Goal: Task Accomplishment & Management: Manage account settings

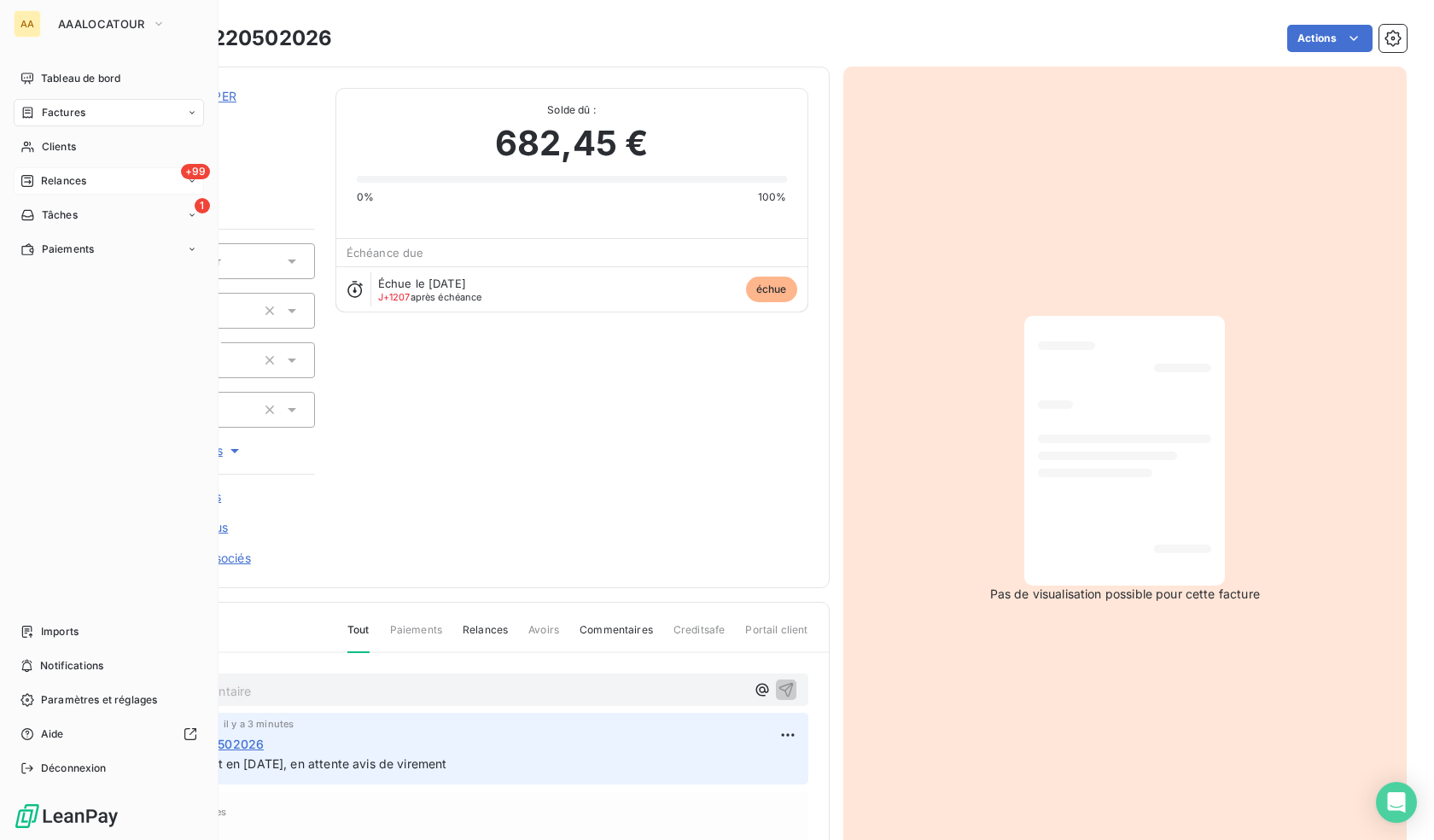
click at [64, 177] on span "Relances" at bounding box center [63, 181] width 45 height 15
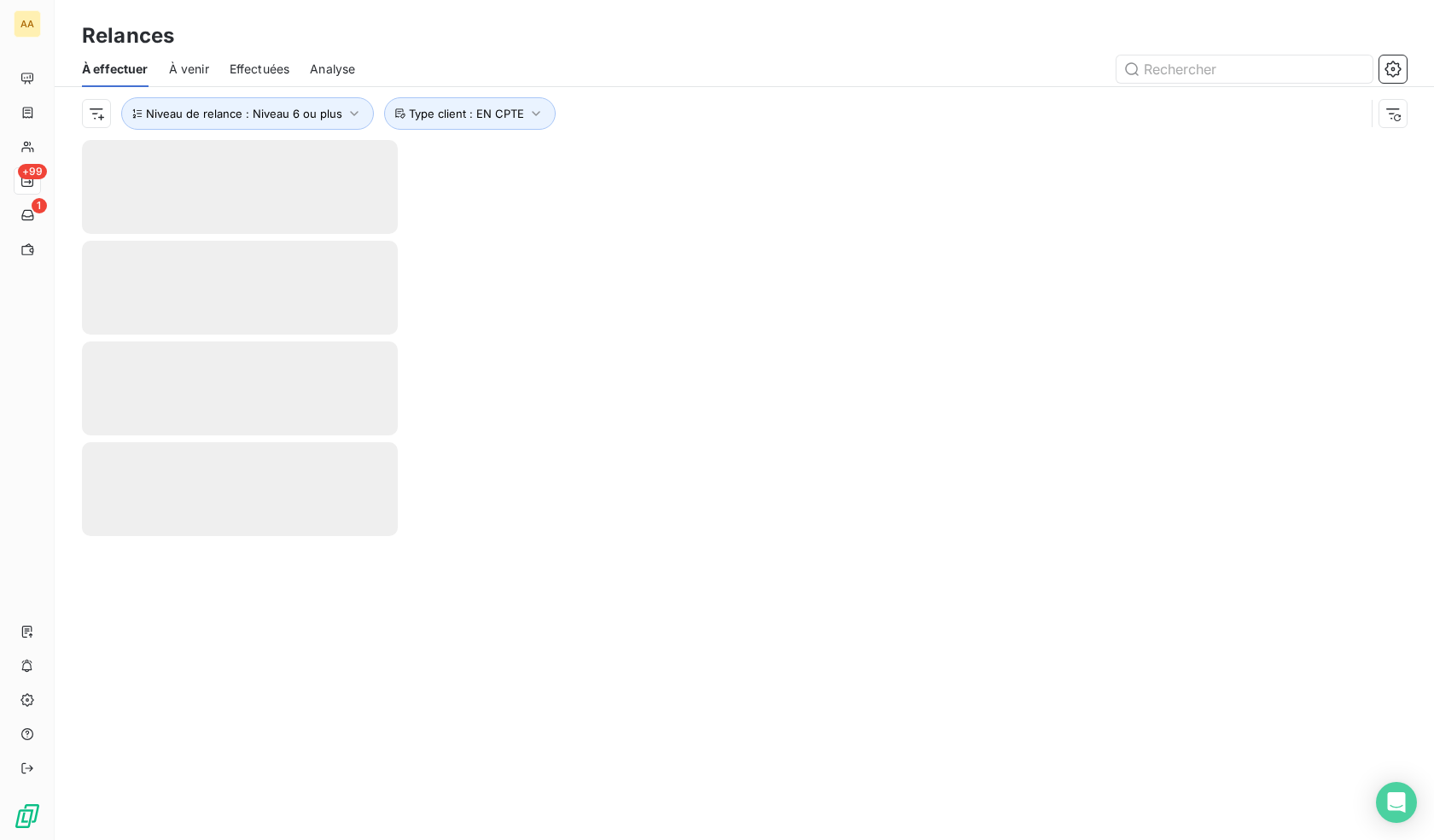
click at [278, 65] on span "Effectuées" at bounding box center [260, 69] width 61 height 17
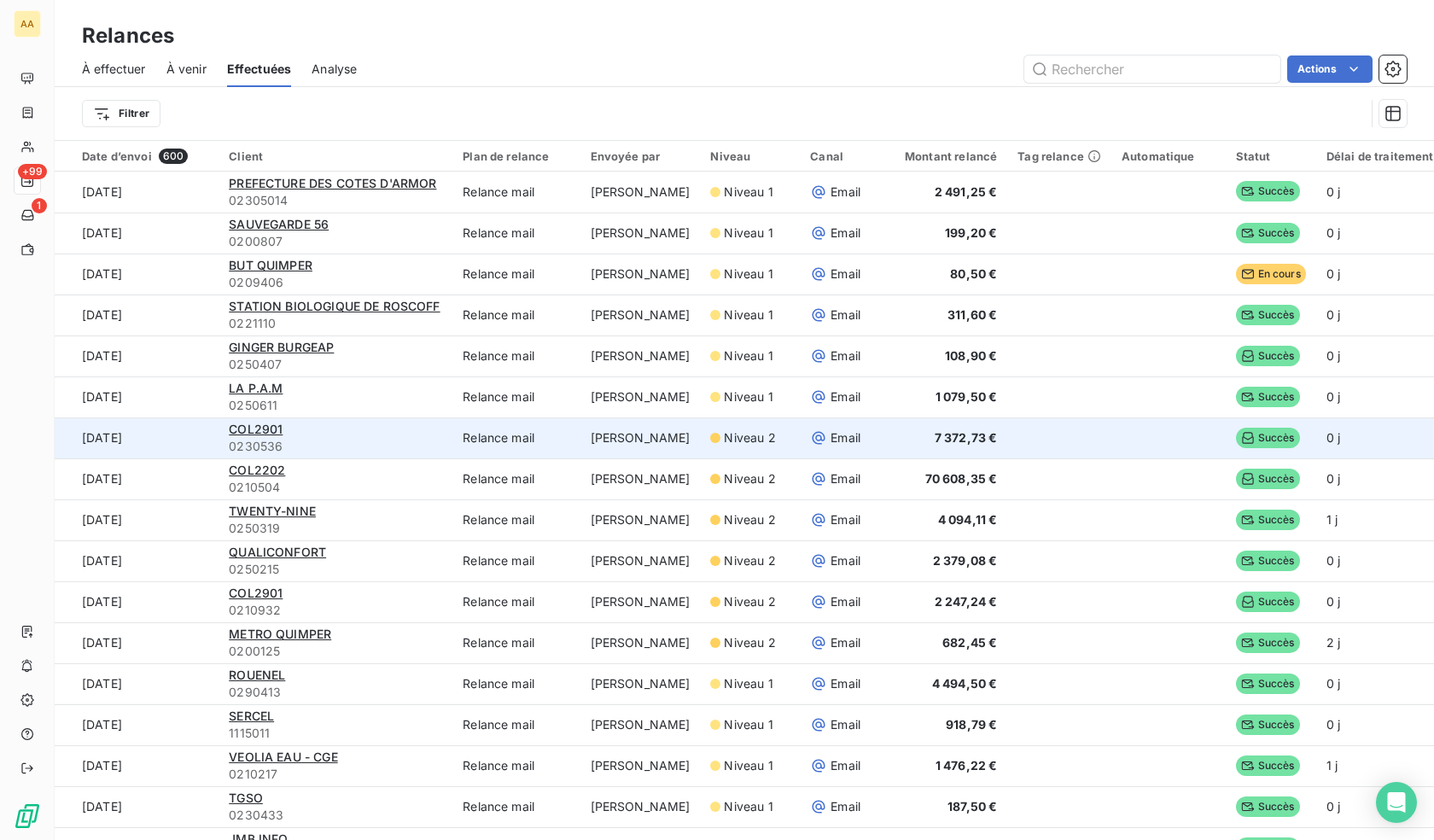
scroll to position [0, 105]
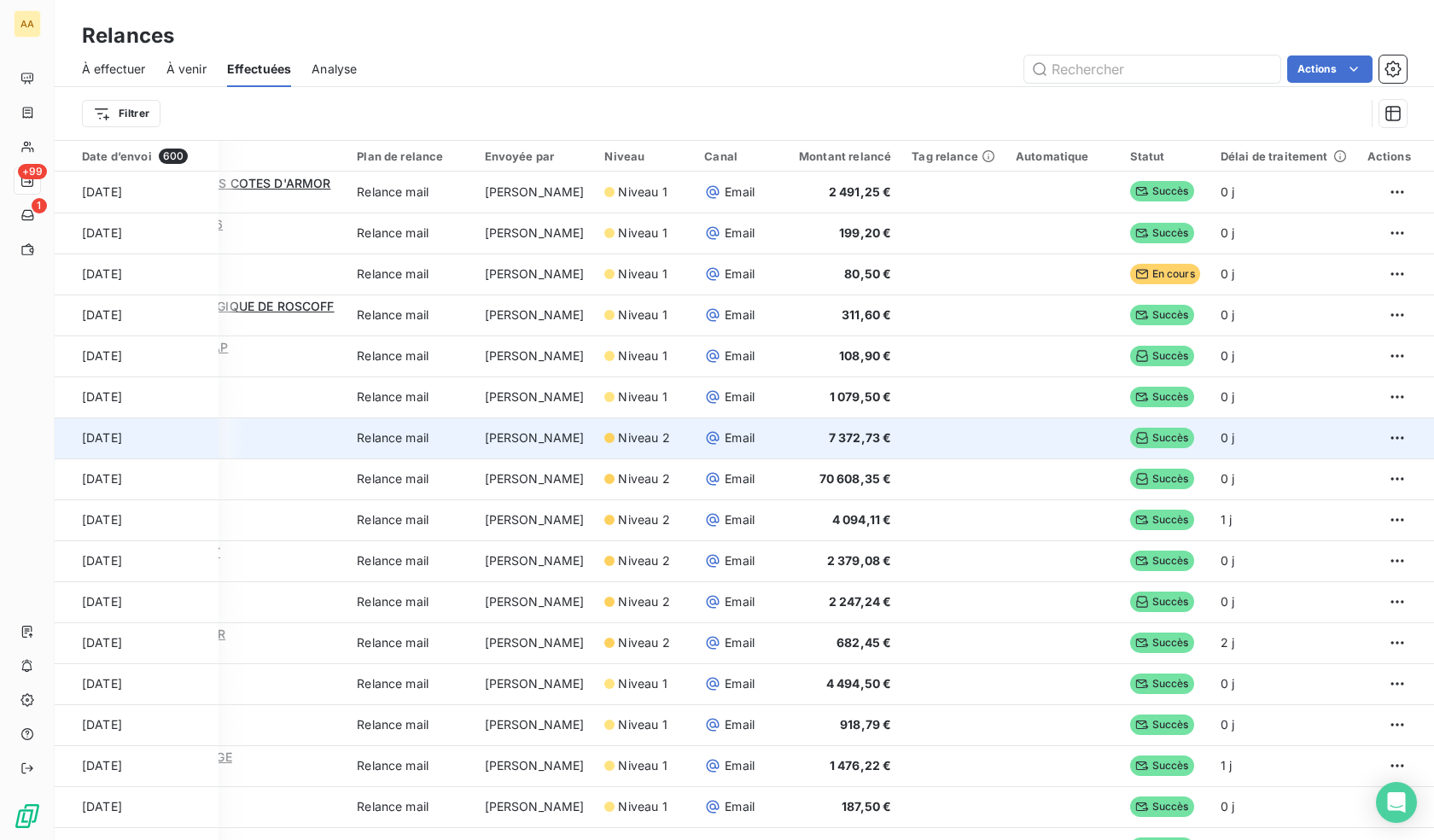
drag, startPoint x: 734, startPoint y: 448, endPoint x: 1095, endPoint y: 445, distance: 361.0
drag, startPoint x: 1043, startPoint y: 458, endPoint x: 516, endPoint y: 441, distance: 527.3
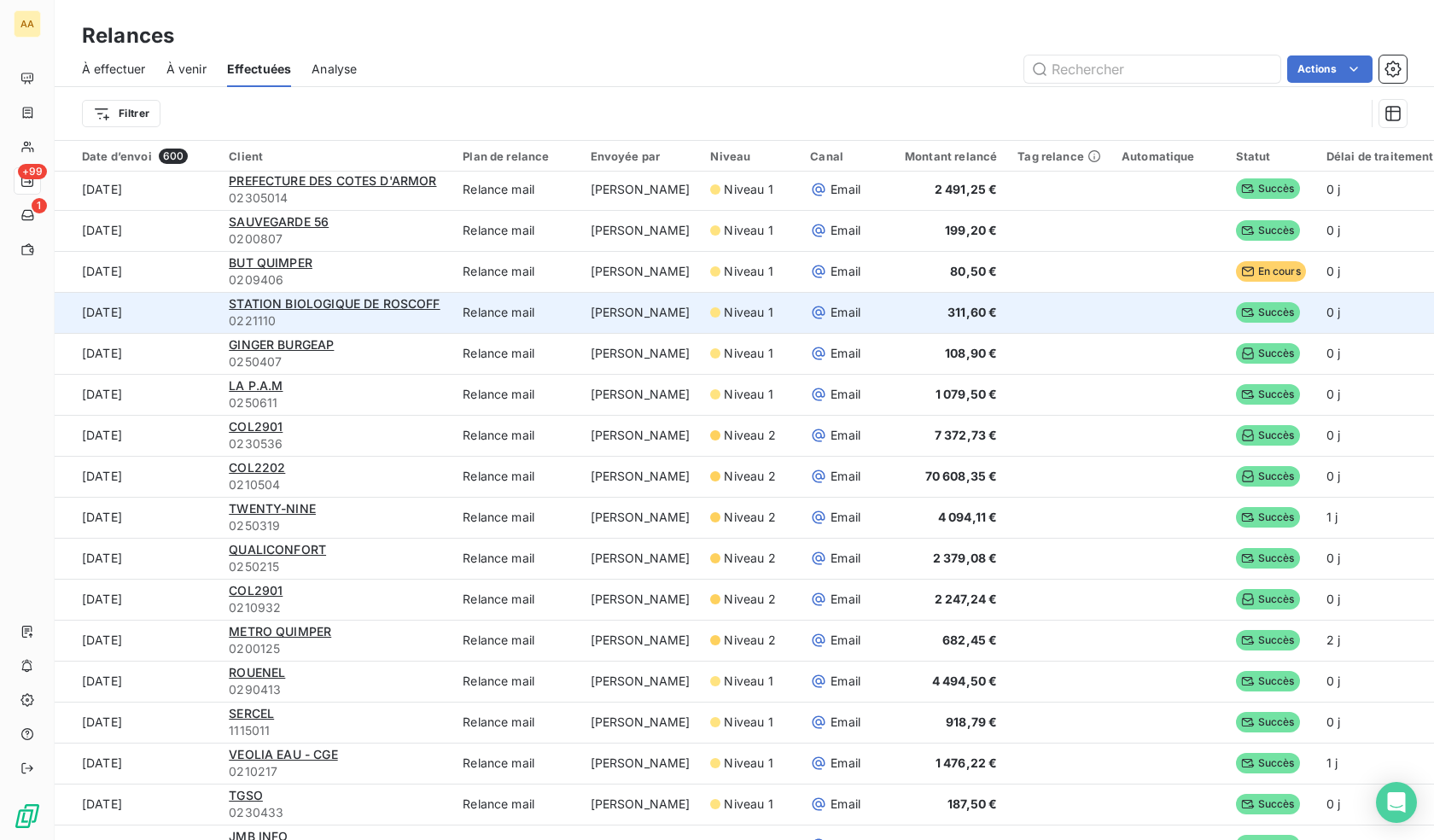
scroll to position [0, 0]
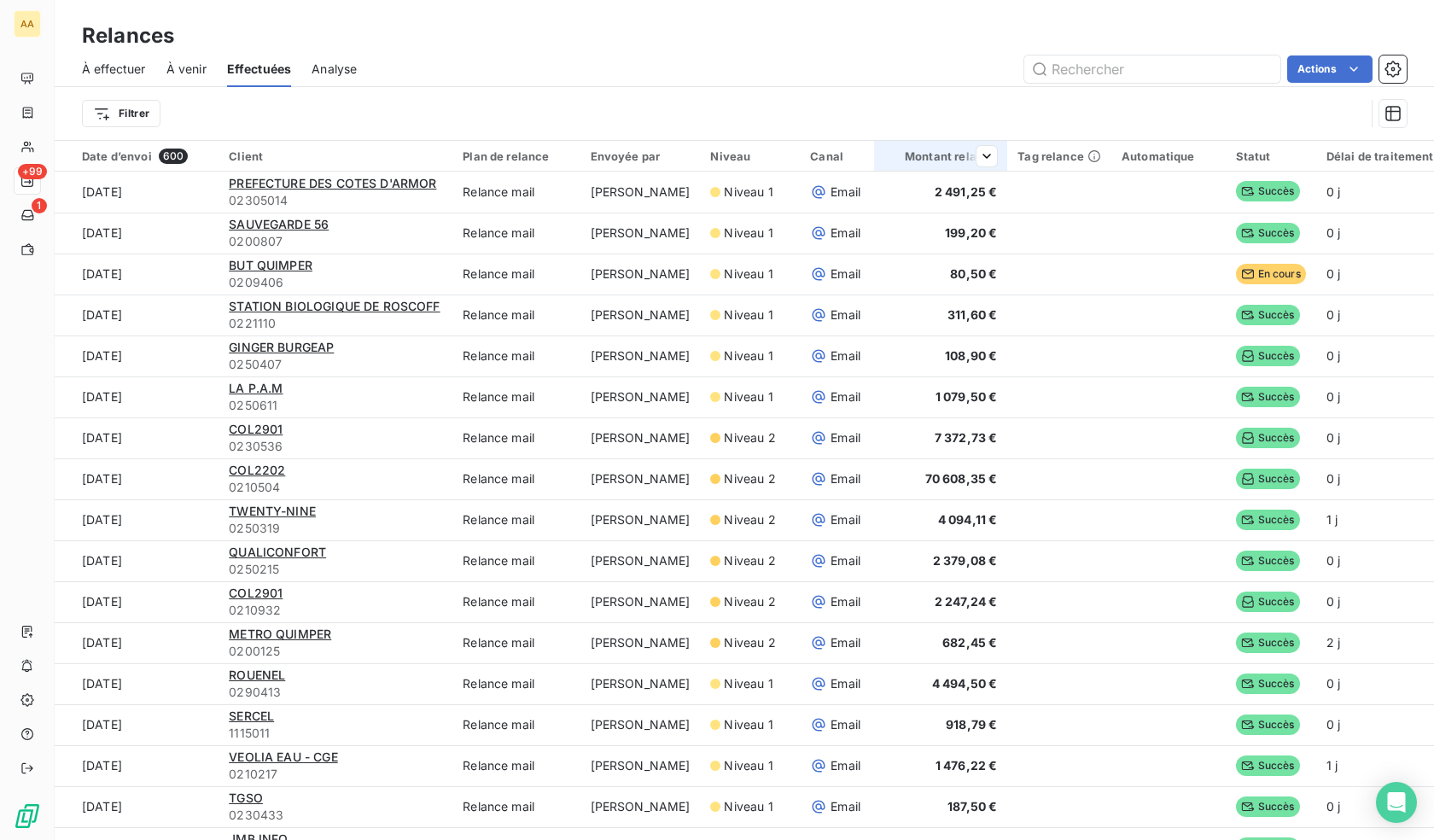
click at [940, 154] on div "Montant relancé" at bounding box center [940, 156] width 113 height 14
click at [1072, 70] on input "text" at bounding box center [1152, 68] width 256 height 27
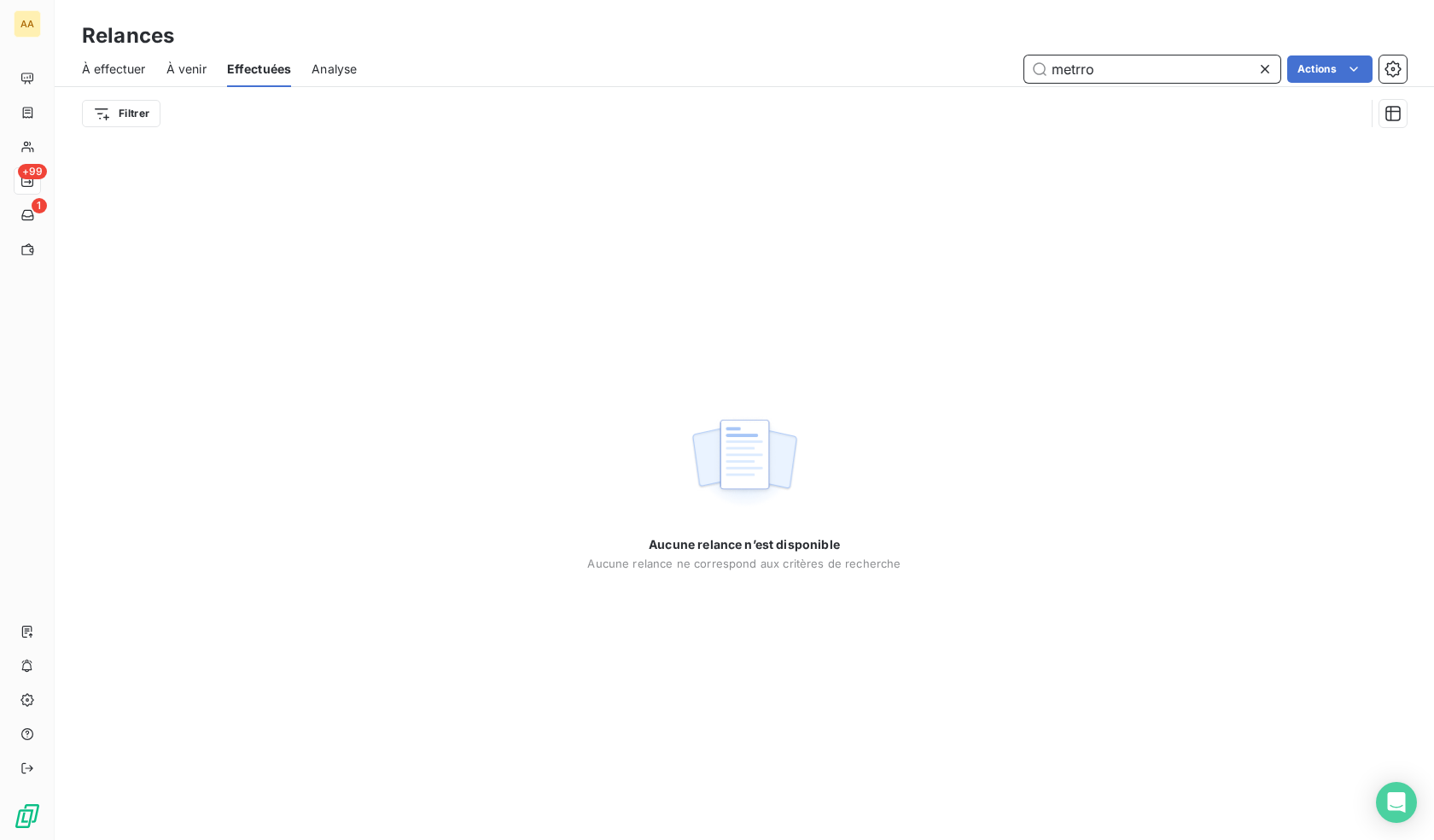
click at [1086, 72] on input "metrro" at bounding box center [1152, 68] width 256 height 27
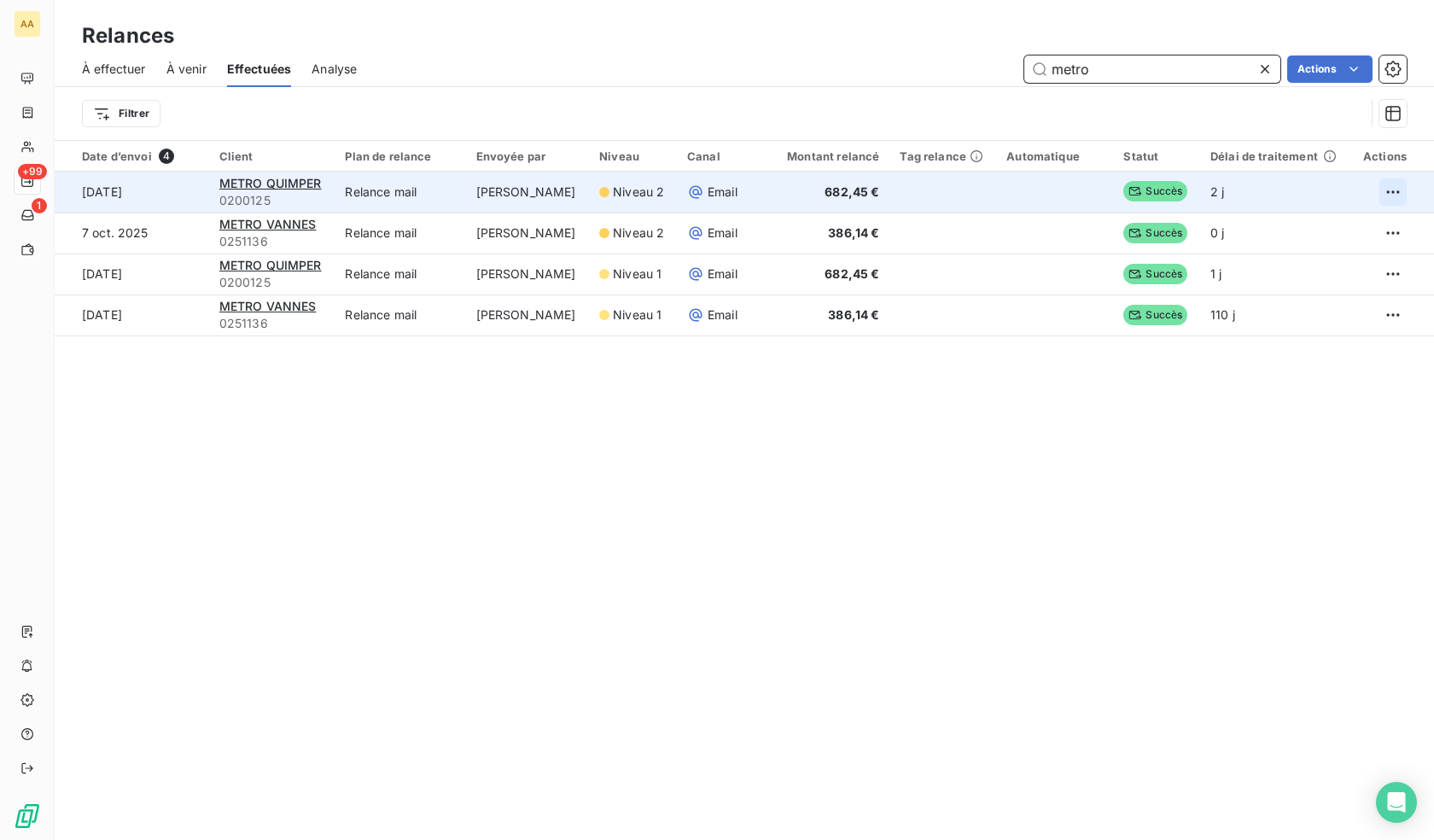
type input "metro"
click at [1381, 189] on html "AA +99 1 Relances À effectuer À venir Effectuées Analyse metro Actions Filtrer …" at bounding box center [717, 420] width 1434 height 840
click at [1301, 227] on div "Renvoyer la relance" at bounding box center [1310, 229] width 152 height 27
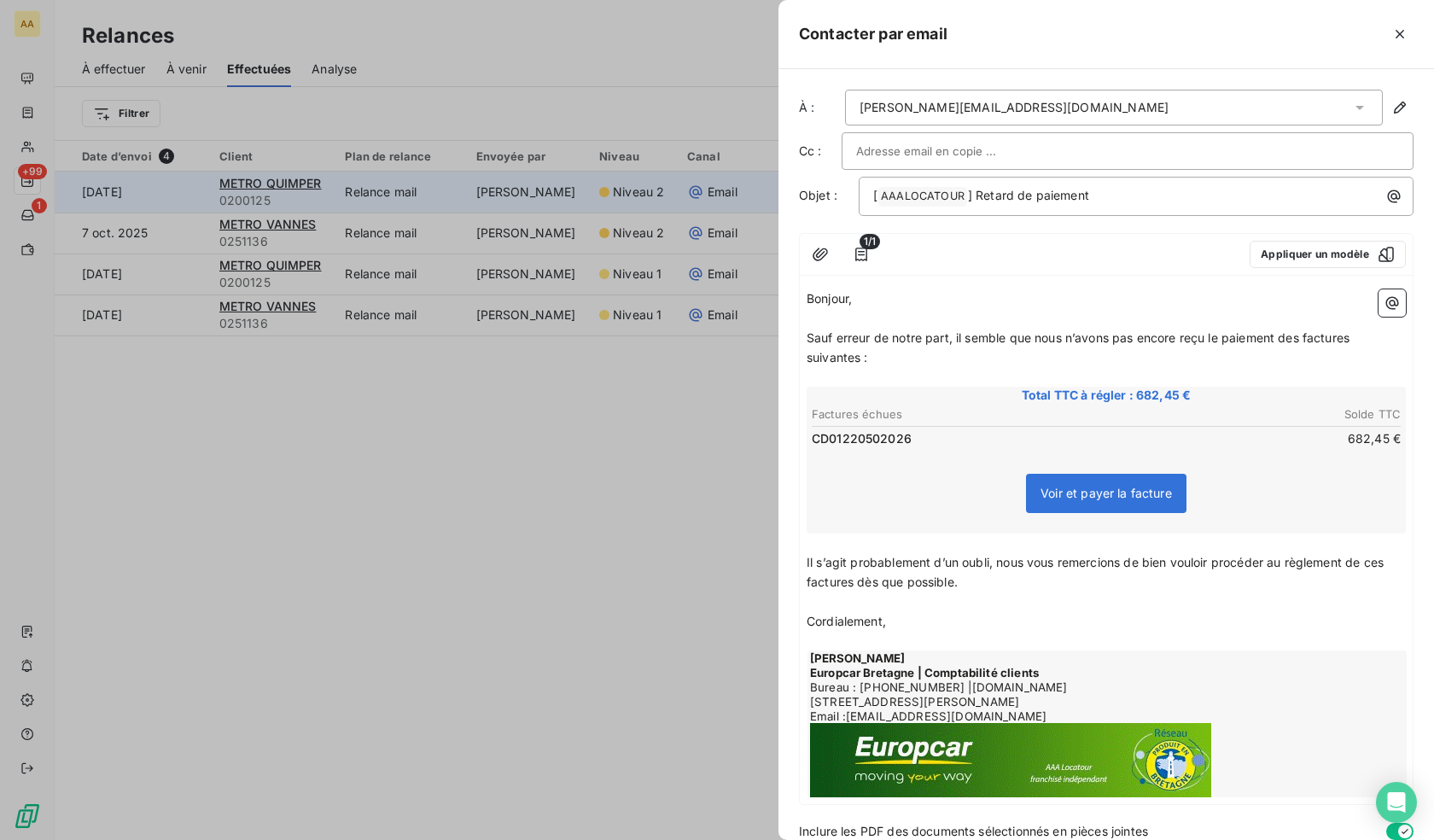
click at [1008, 145] on div at bounding box center [1127, 150] width 542 height 25
click at [1042, 105] on div "[PERSON_NAME][EMAIL_ADDRESS][DOMAIN_NAME]" at bounding box center [1114, 107] width 538 height 35
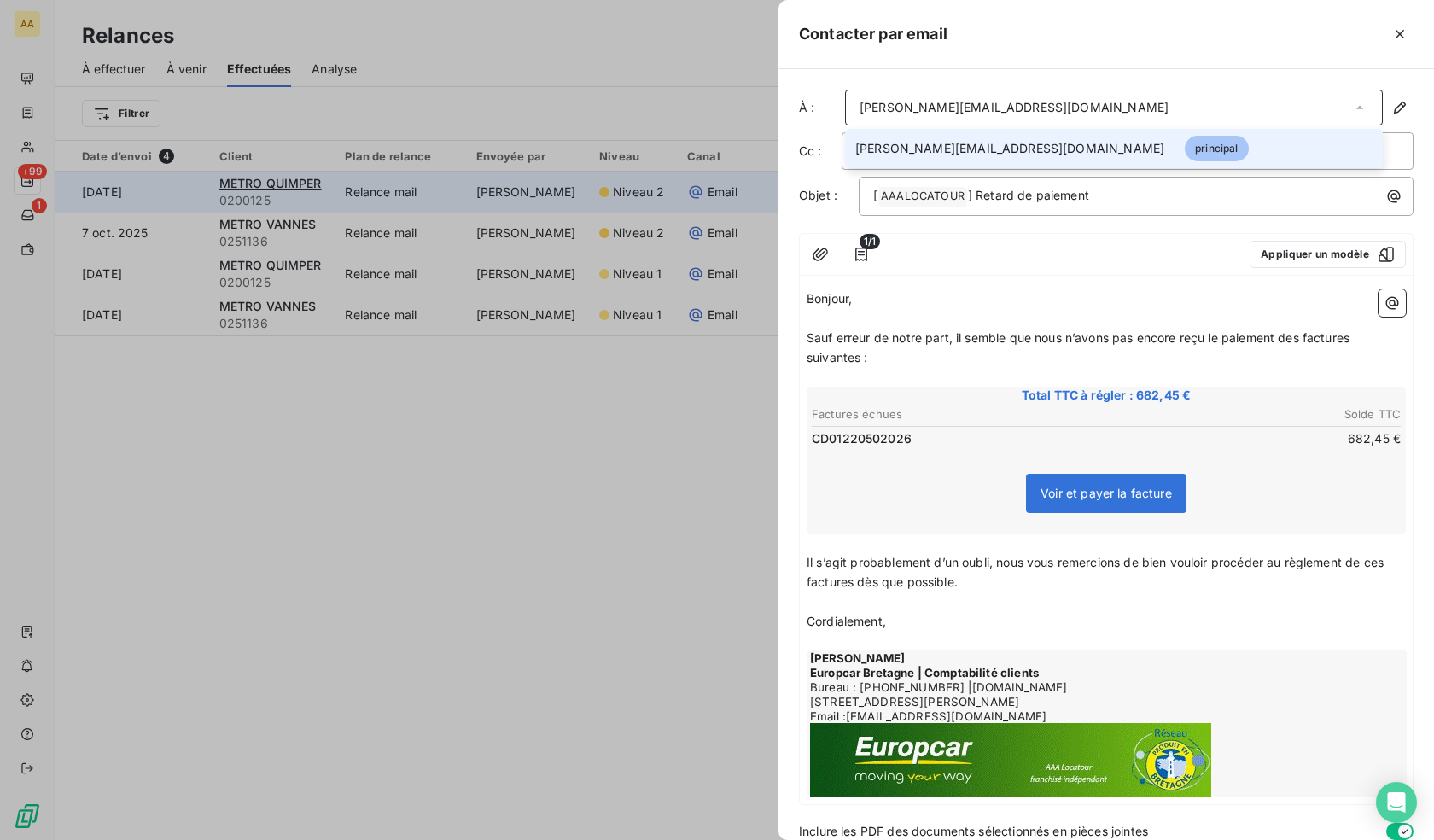
click at [1042, 111] on div "[PERSON_NAME][EMAIL_ADDRESS][DOMAIN_NAME]" at bounding box center [1114, 107] width 538 height 35
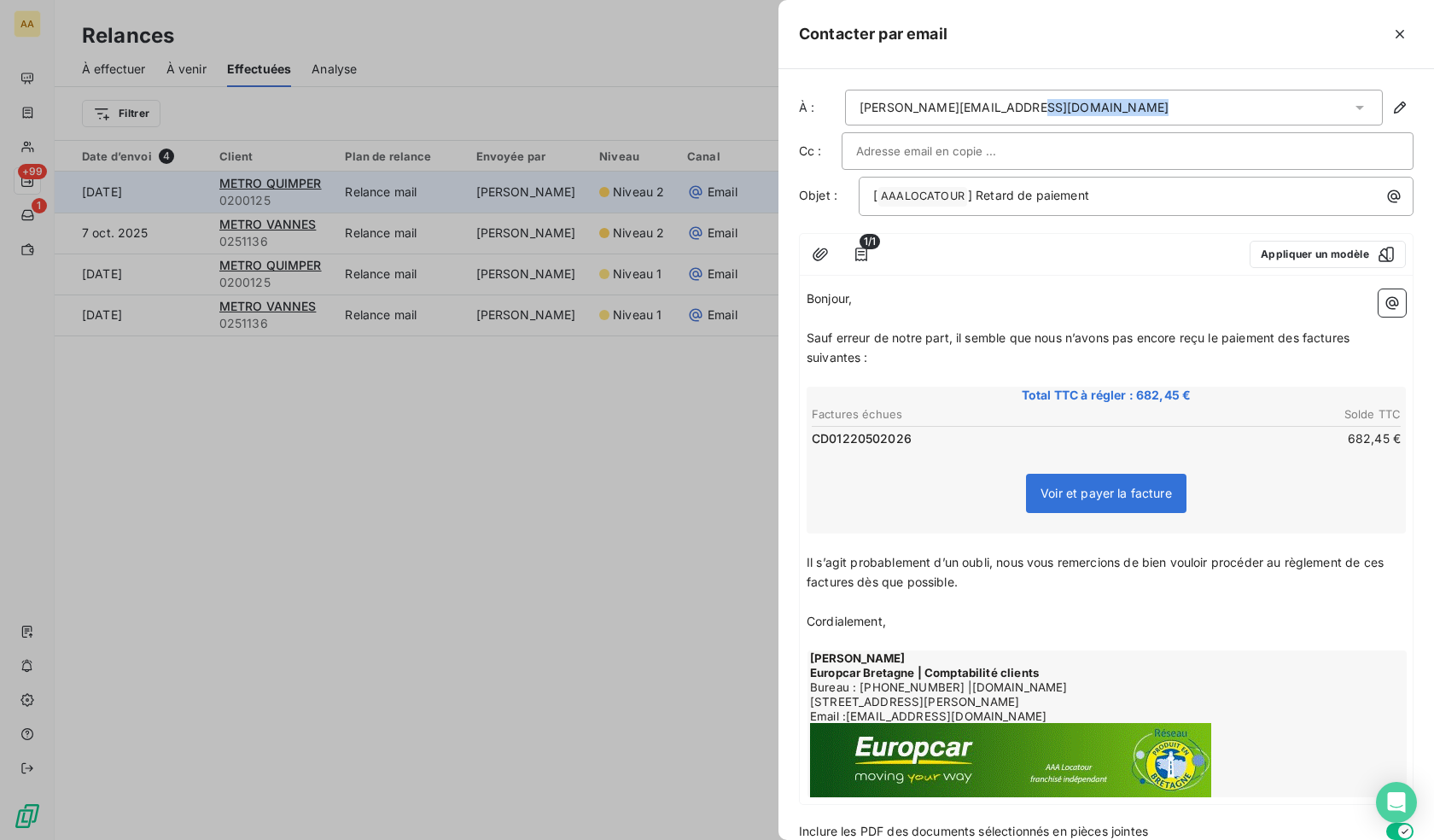
click at [1042, 111] on div "[PERSON_NAME][EMAIL_ADDRESS][DOMAIN_NAME]" at bounding box center [1114, 107] width 538 height 35
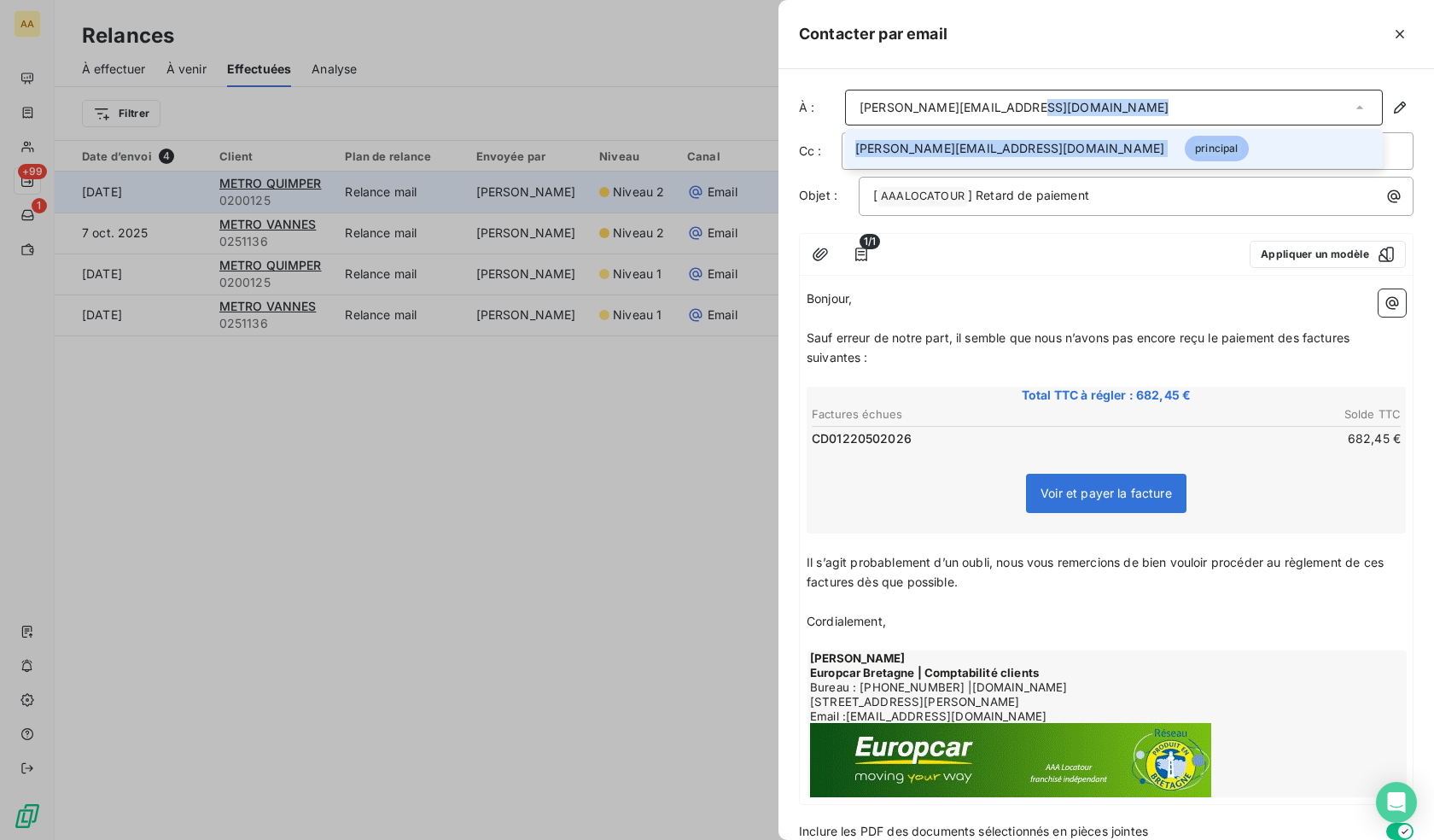
click at [1042, 114] on div "[PERSON_NAME][EMAIL_ADDRESS][DOMAIN_NAME]" at bounding box center [1114, 107] width 538 height 35
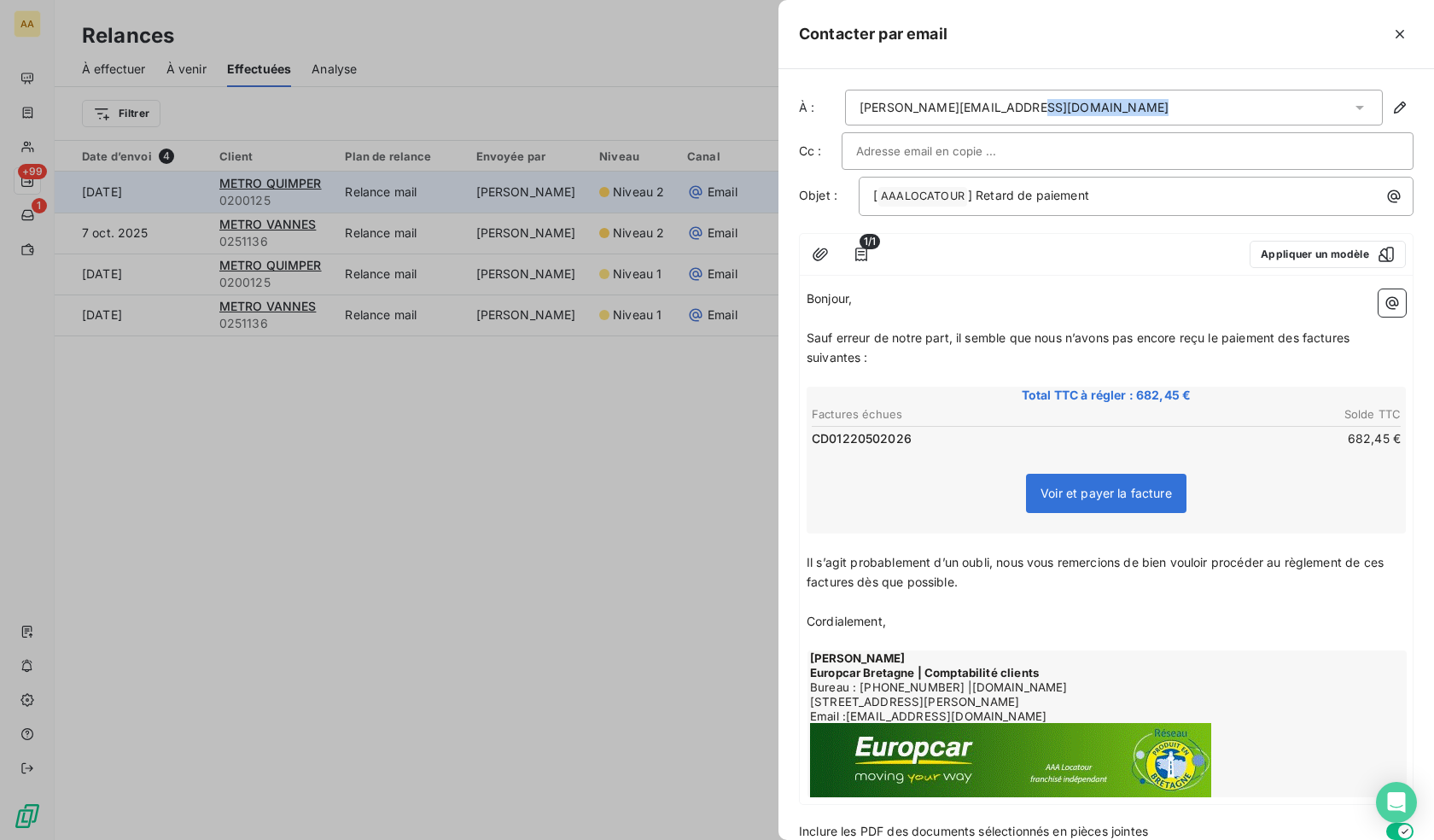
click at [1042, 114] on div "[PERSON_NAME][EMAIL_ADDRESS][DOMAIN_NAME]" at bounding box center [1114, 107] width 538 height 35
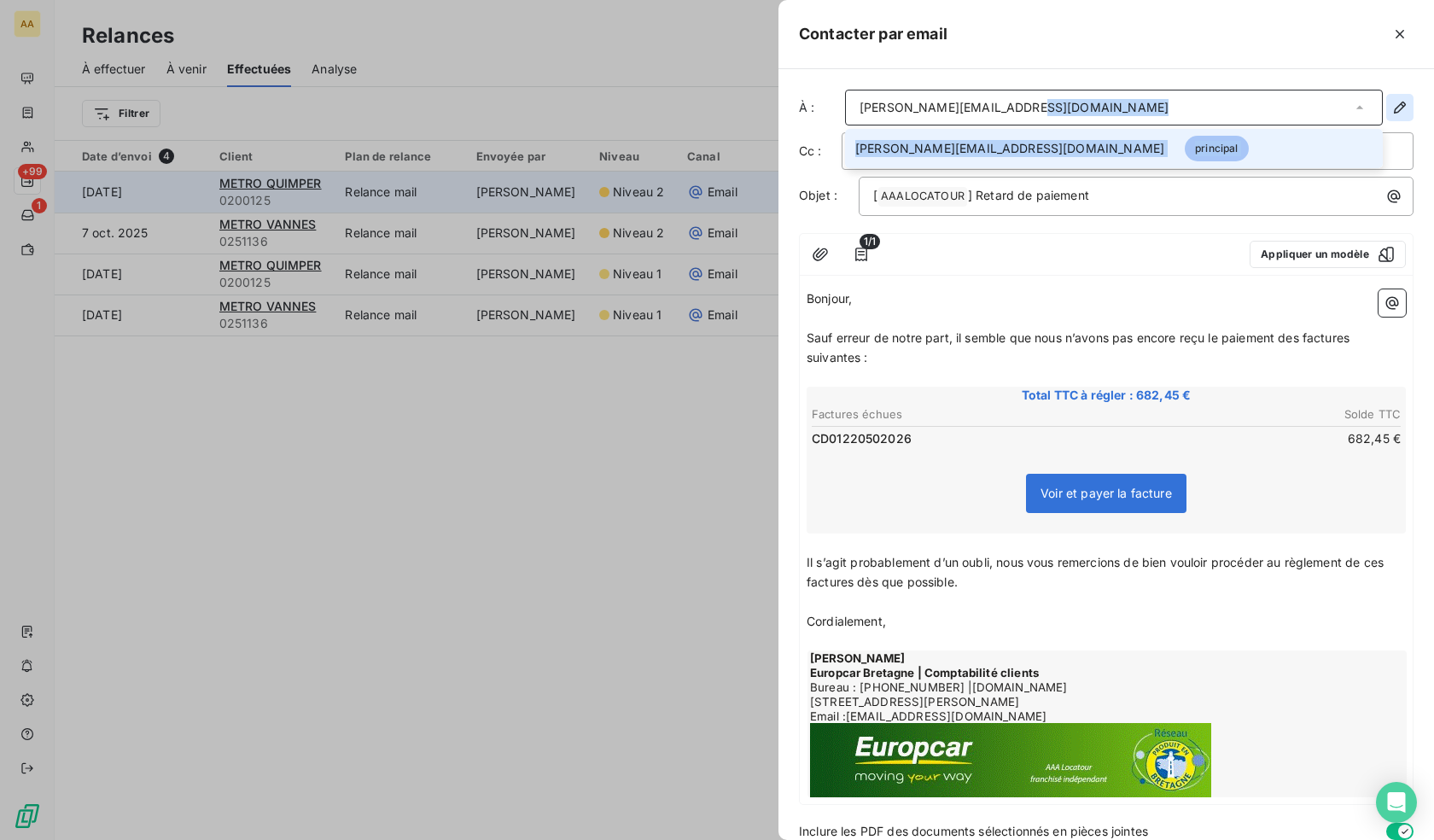
click at [1386, 104] on button "button" at bounding box center [1399, 107] width 27 height 27
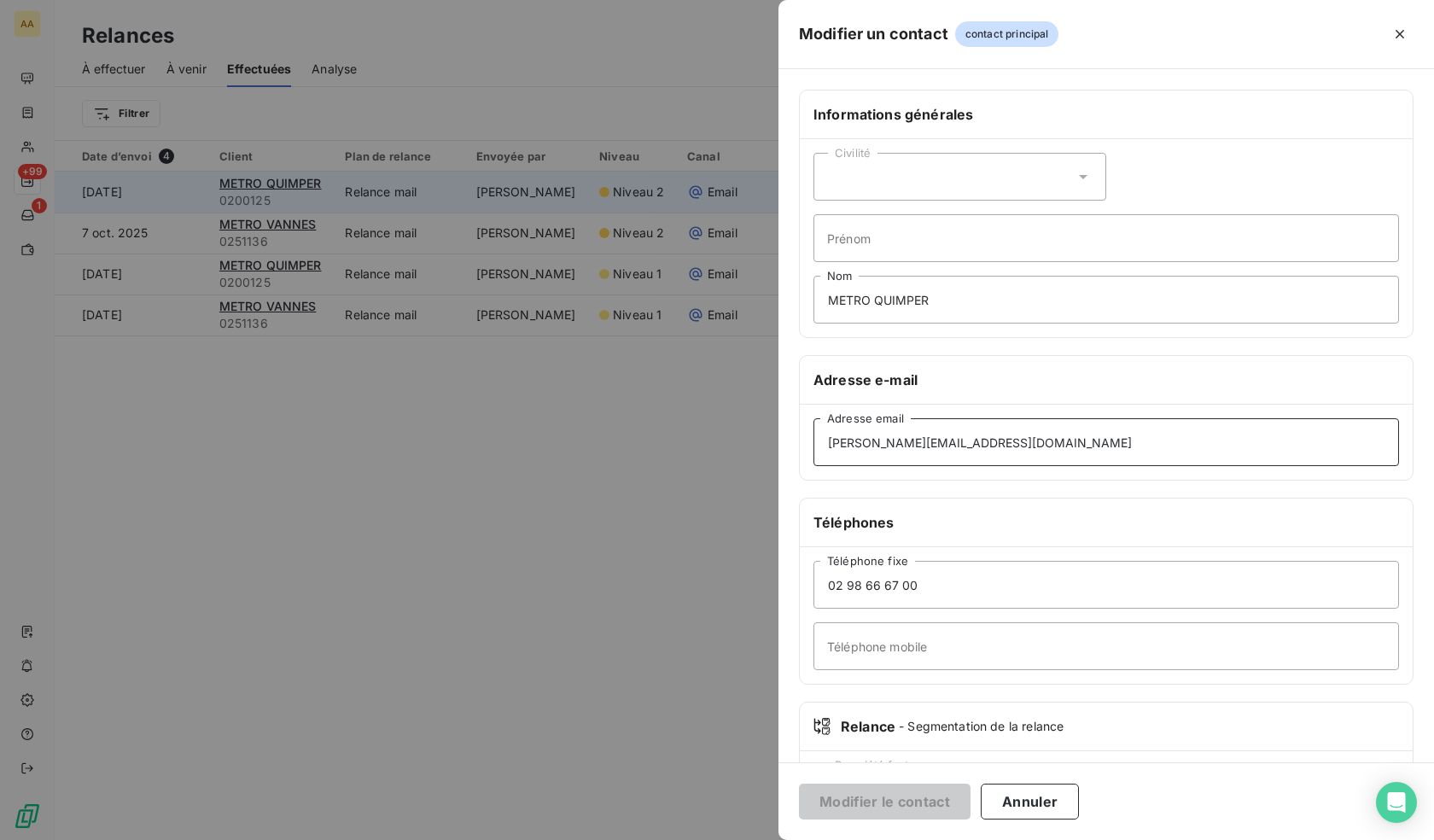
drag, startPoint x: 1015, startPoint y: 451, endPoint x: 682, endPoint y: 446, distance: 333.0
click at [682, 839] on div "Modifier un contact contact principal Informations générales Civilité Prénom ME…" at bounding box center [717, 840] width 1434 height 0
paste input "relationfournisseursfg"
type input "[EMAIL_ADDRESS][DOMAIN_NAME]"
click at [863, 794] on button "Modifier le contact" at bounding box center [885, 801] width 172 height 35
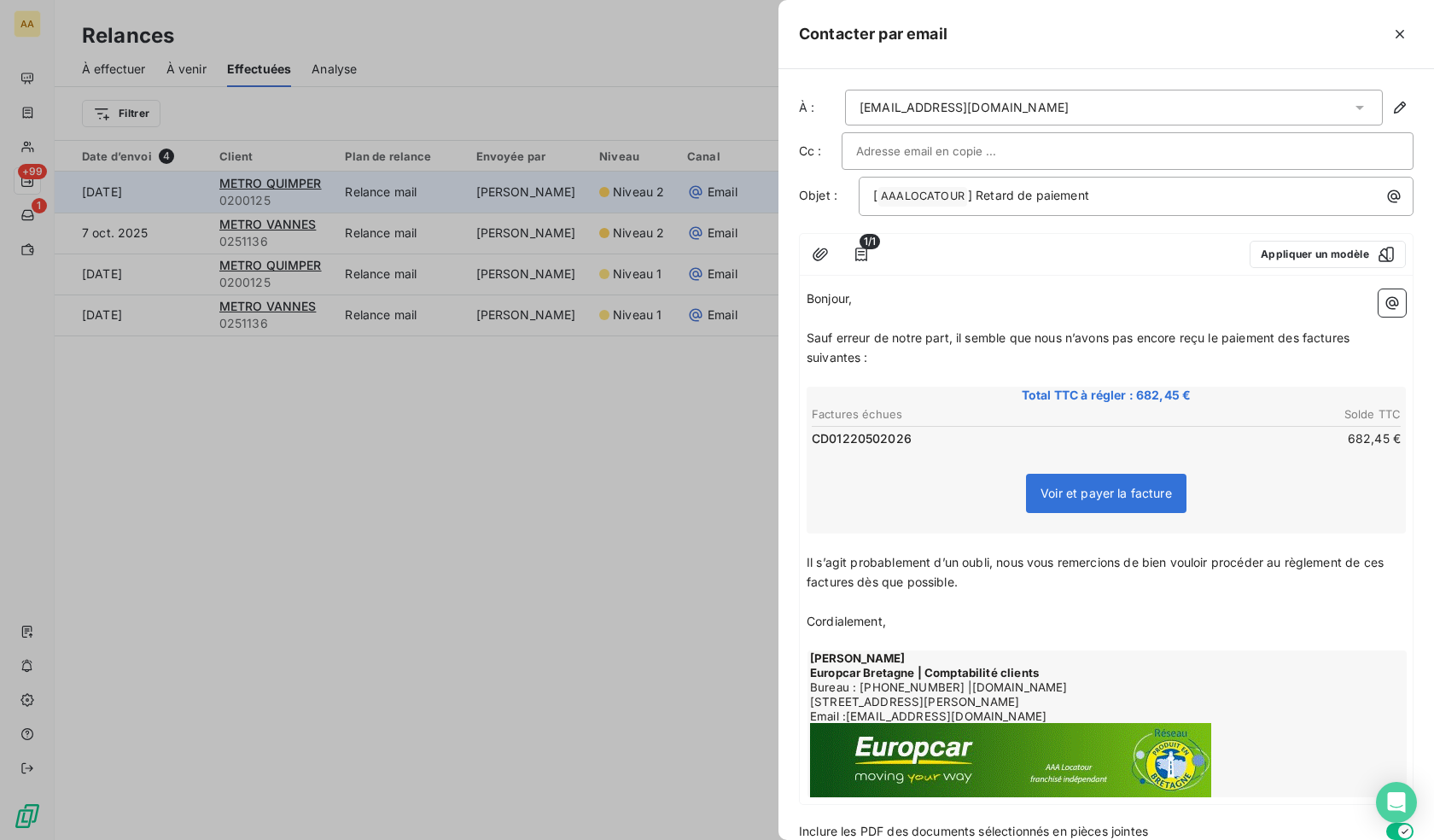
scroll to position [70, 0]
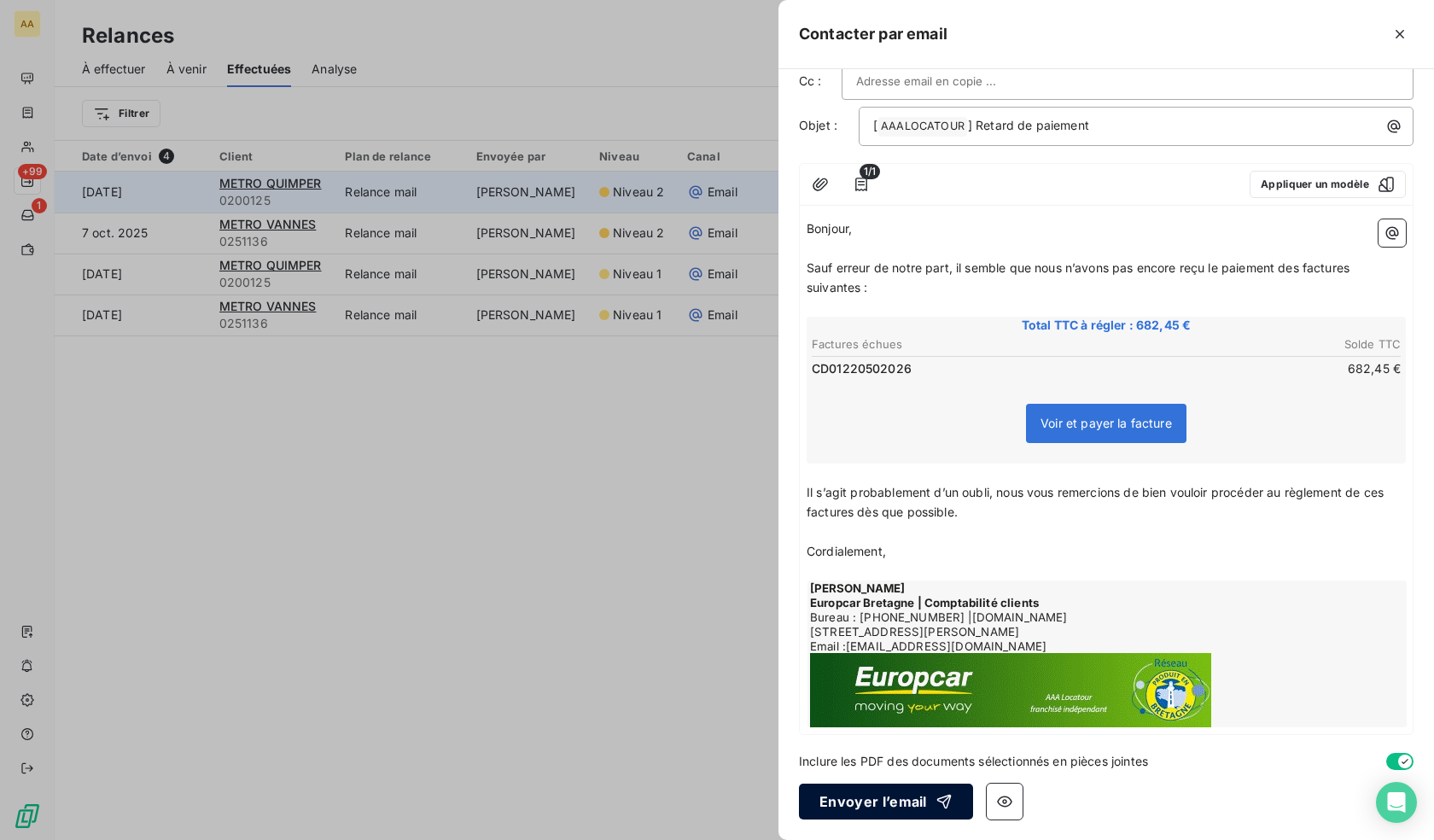
click at [880, 801] on button "Envoyer l’email" at bounding box center [886, 801] width 174 height 35
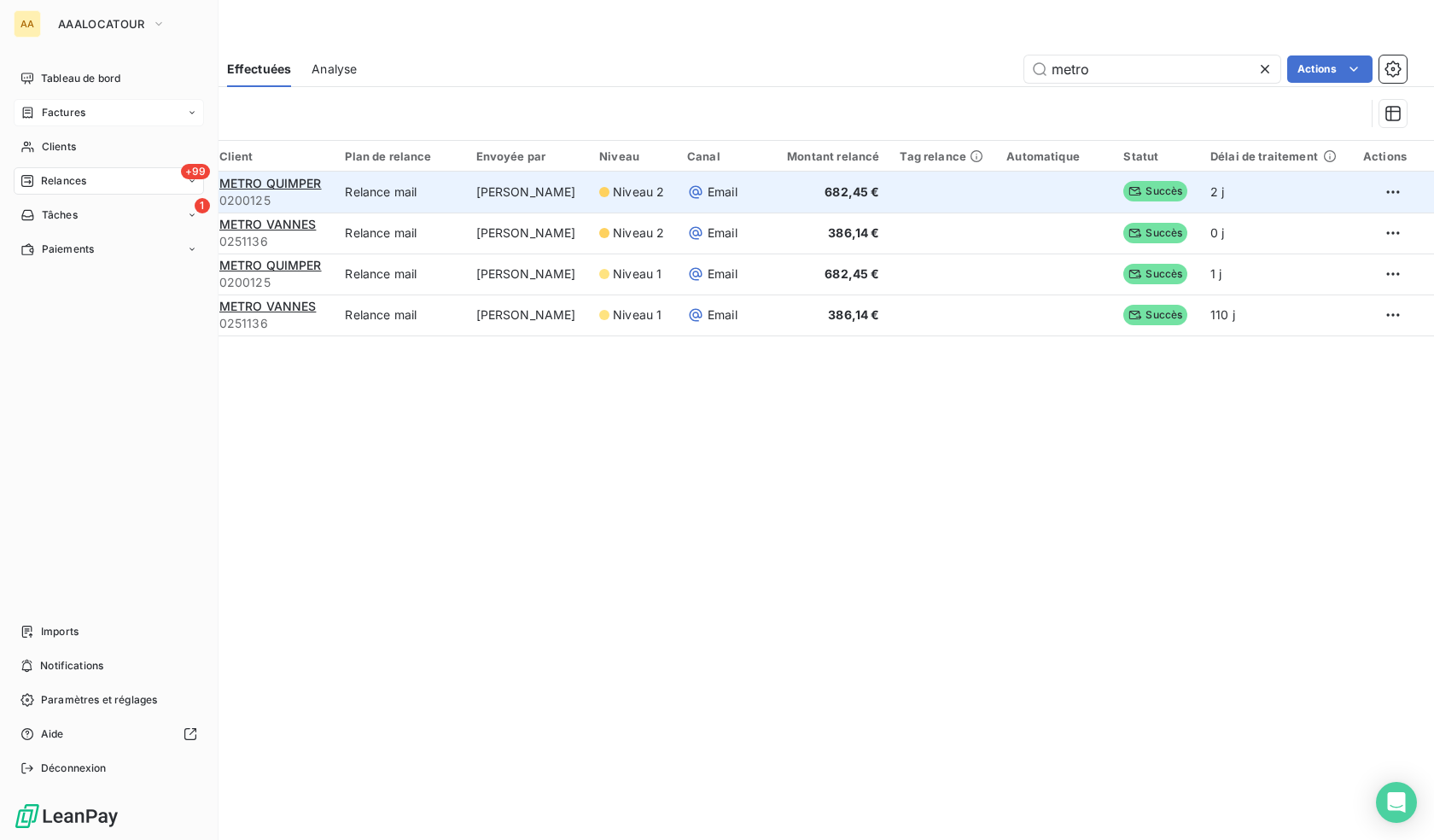
click at [61, 113] on span "Factures" at bounding box center [63, 112] width 44 height 15
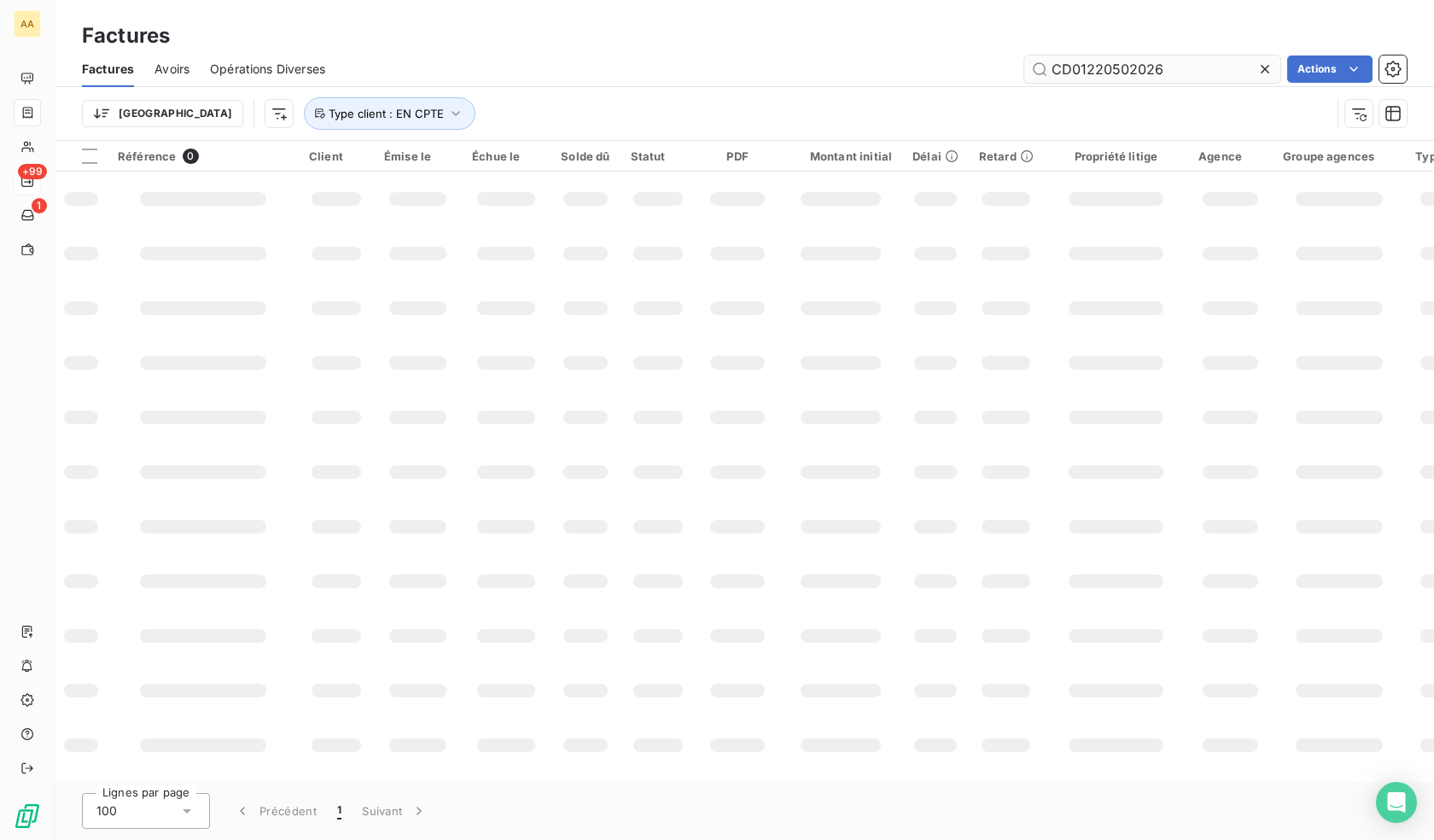
click at [1186, 65] on input "CD01220502026" at bounding box center [1152, 68] width 256 height 27
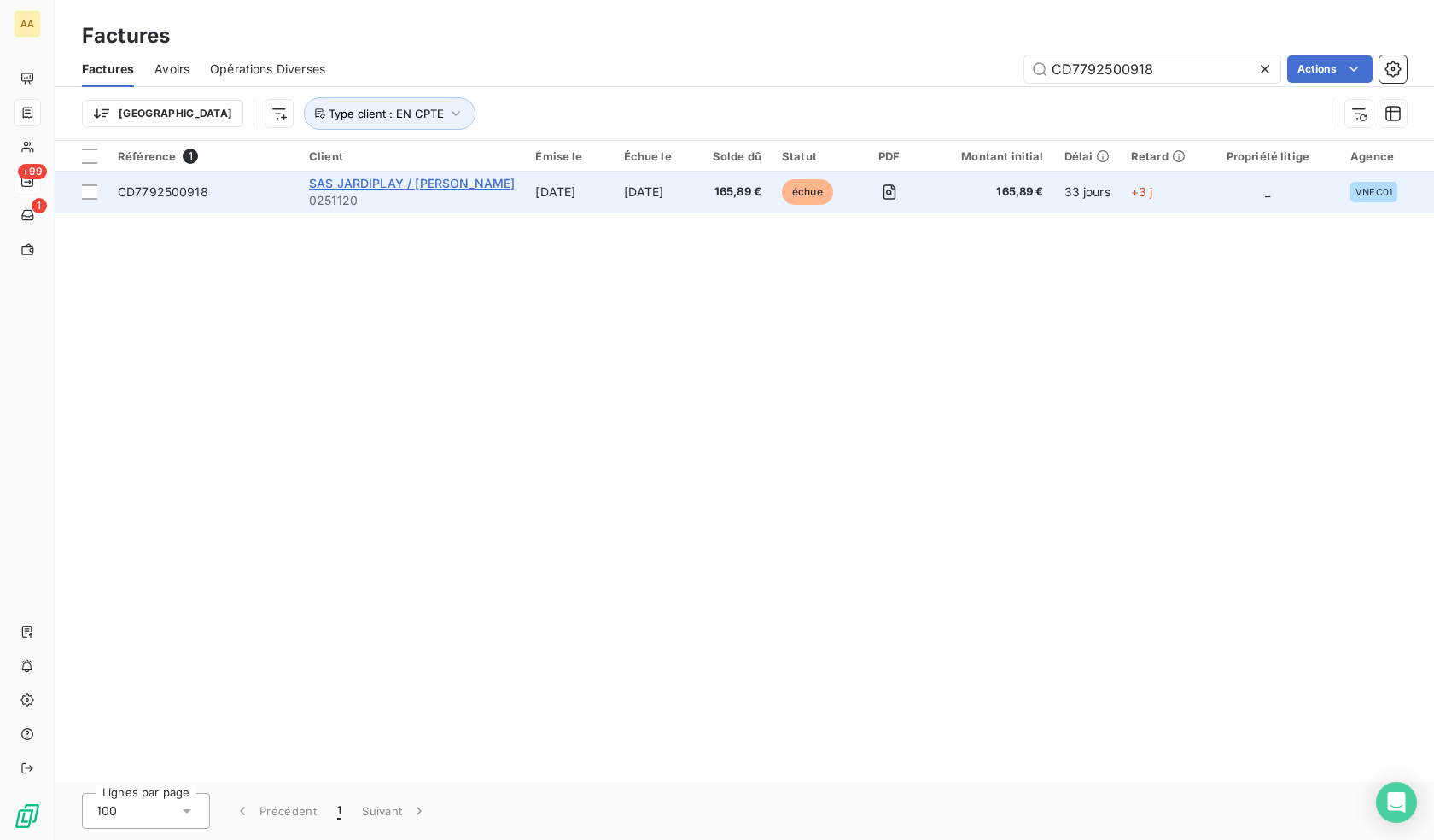
type input "CD7792500918"
click at [475, 187] on span "SAS JARDIPLAY / [PERSON_NAME]" at bounding box center [412, 183] width 205 height 15
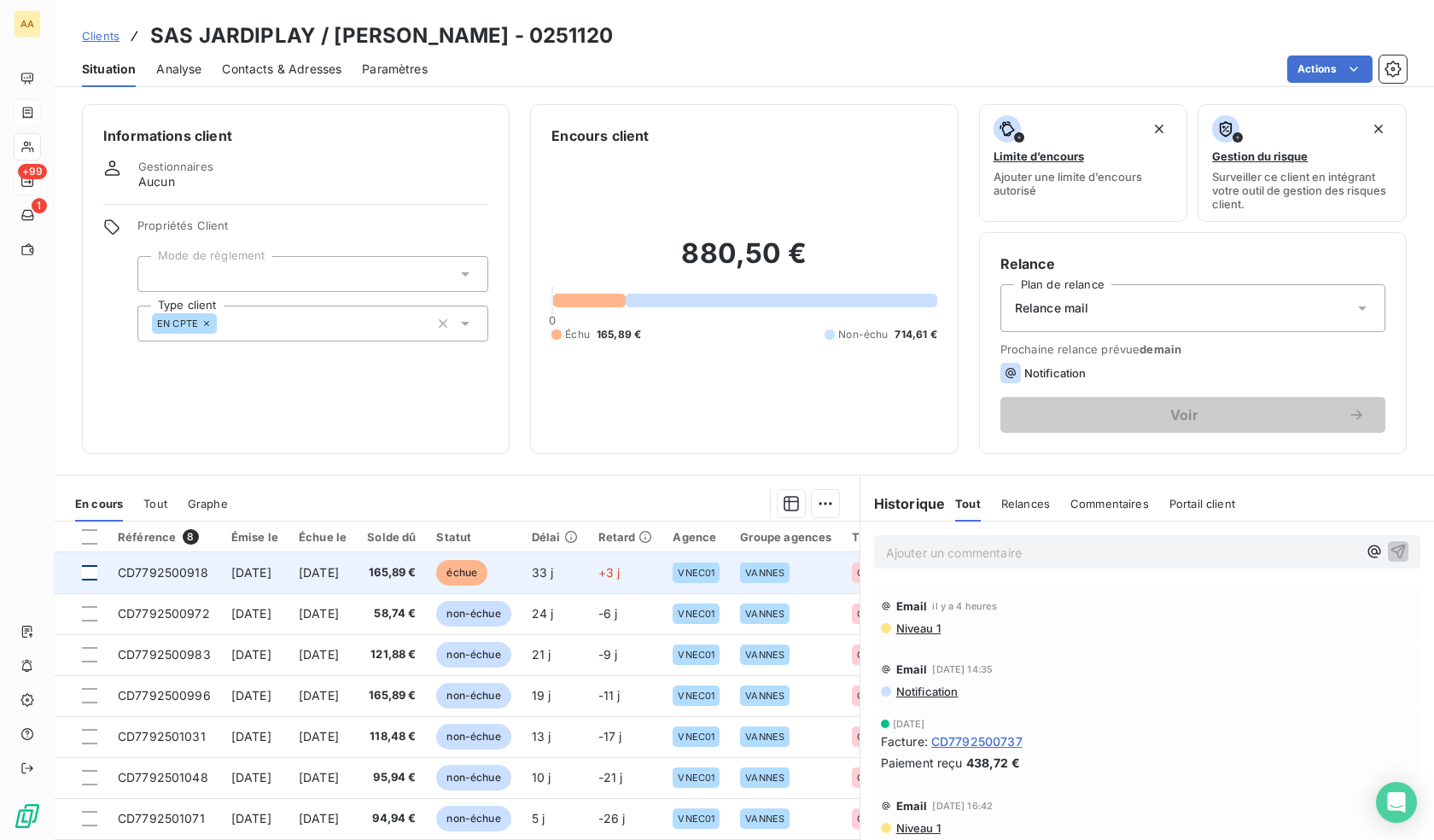
click at [85, 573] on div at bounding box center [90, 572] width 15 height 15
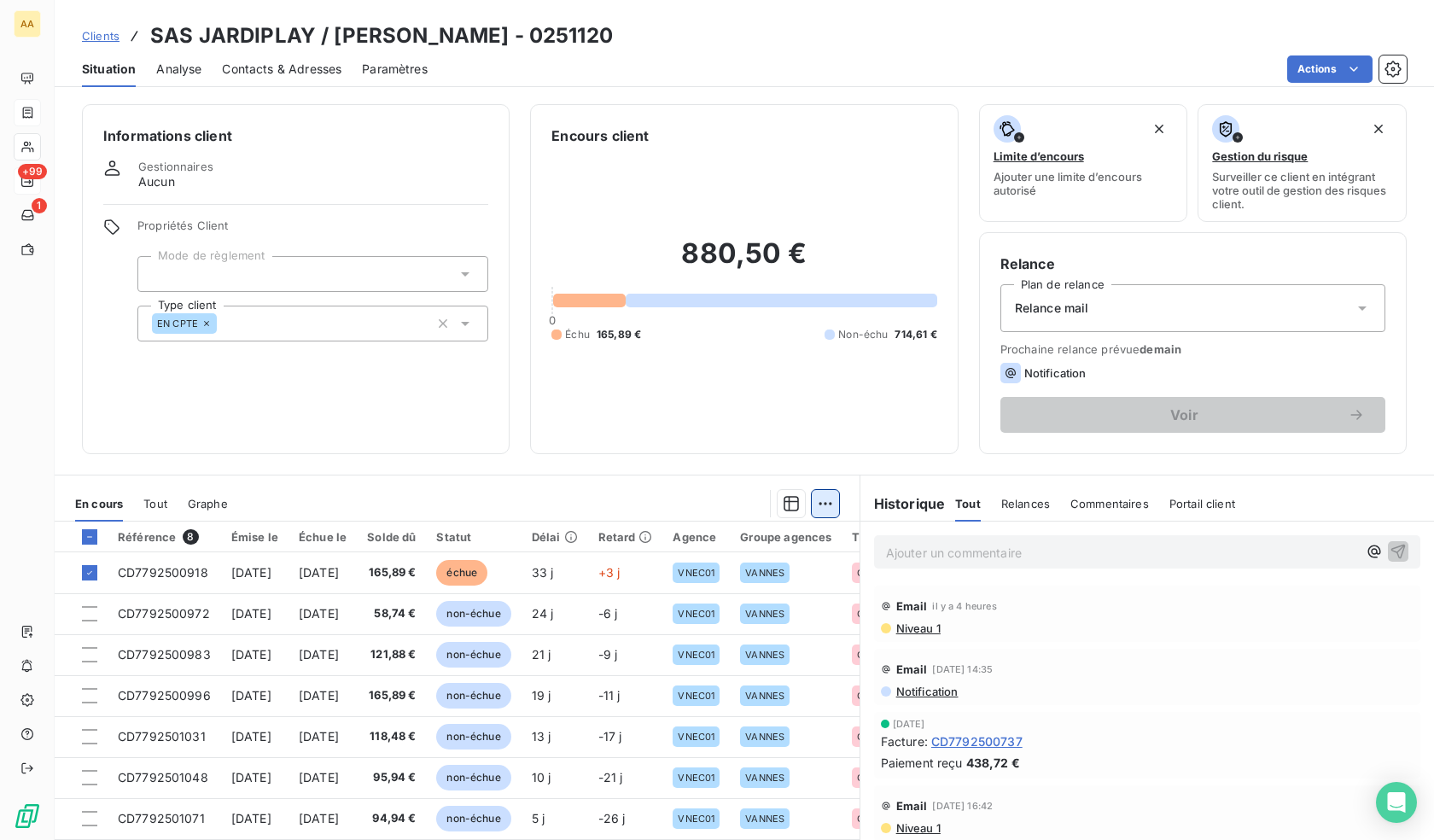
click at [816, 502] on html "AA +99 1 Clients SAS JARDIPLAY / JARDILAND VANNES - 0251120 Situation Analyse C…" at bounding box center [717, 420] width 1434 height 840
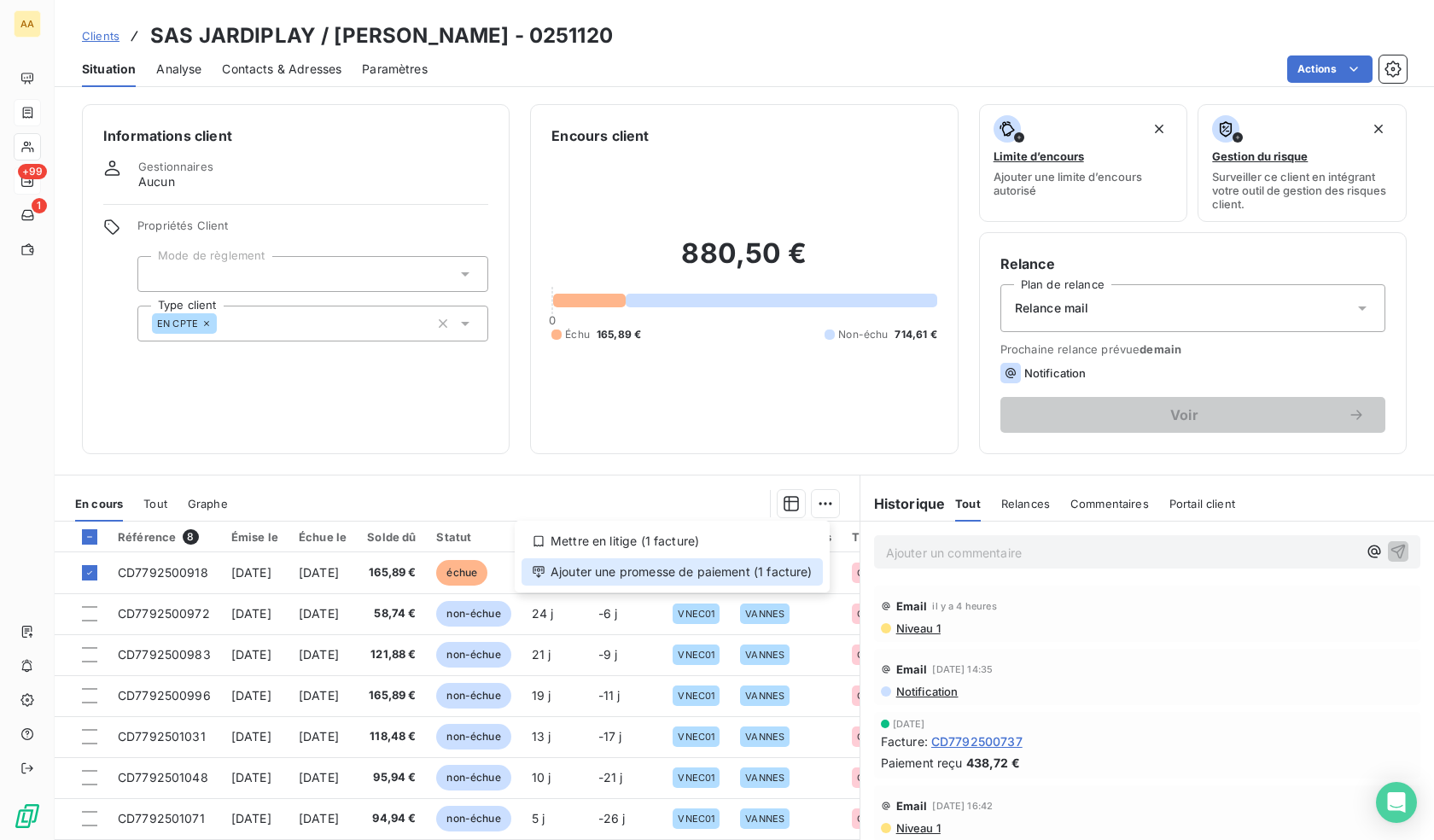
click at [736, 572] on div "Ajouter une promesse de paiement (1 facture)" at bounding box center [672, 571] width 302 height 27
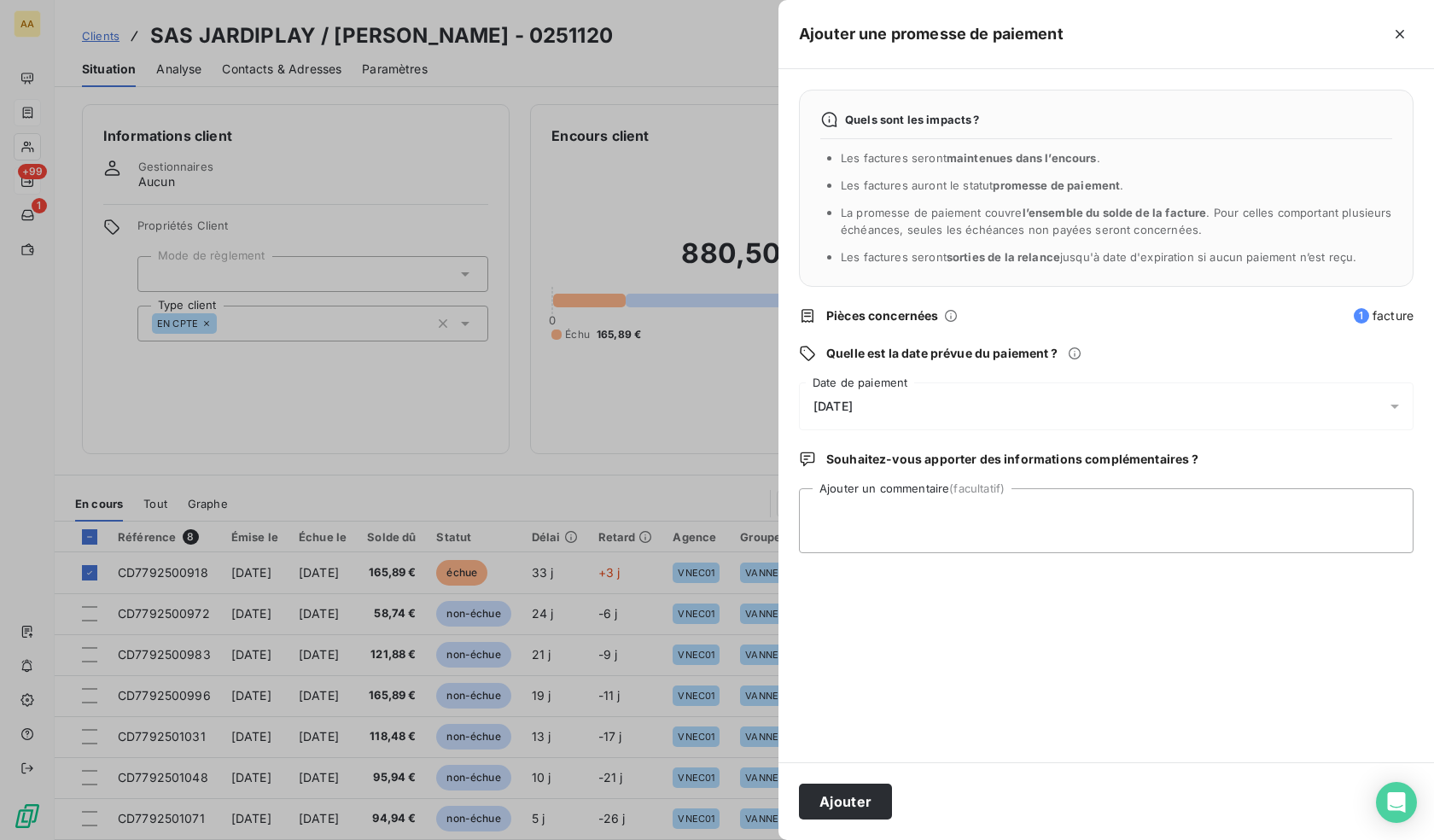
click at [852, 406] on span "[DATE]" at bounding box center [833, 406] width 39 height 14
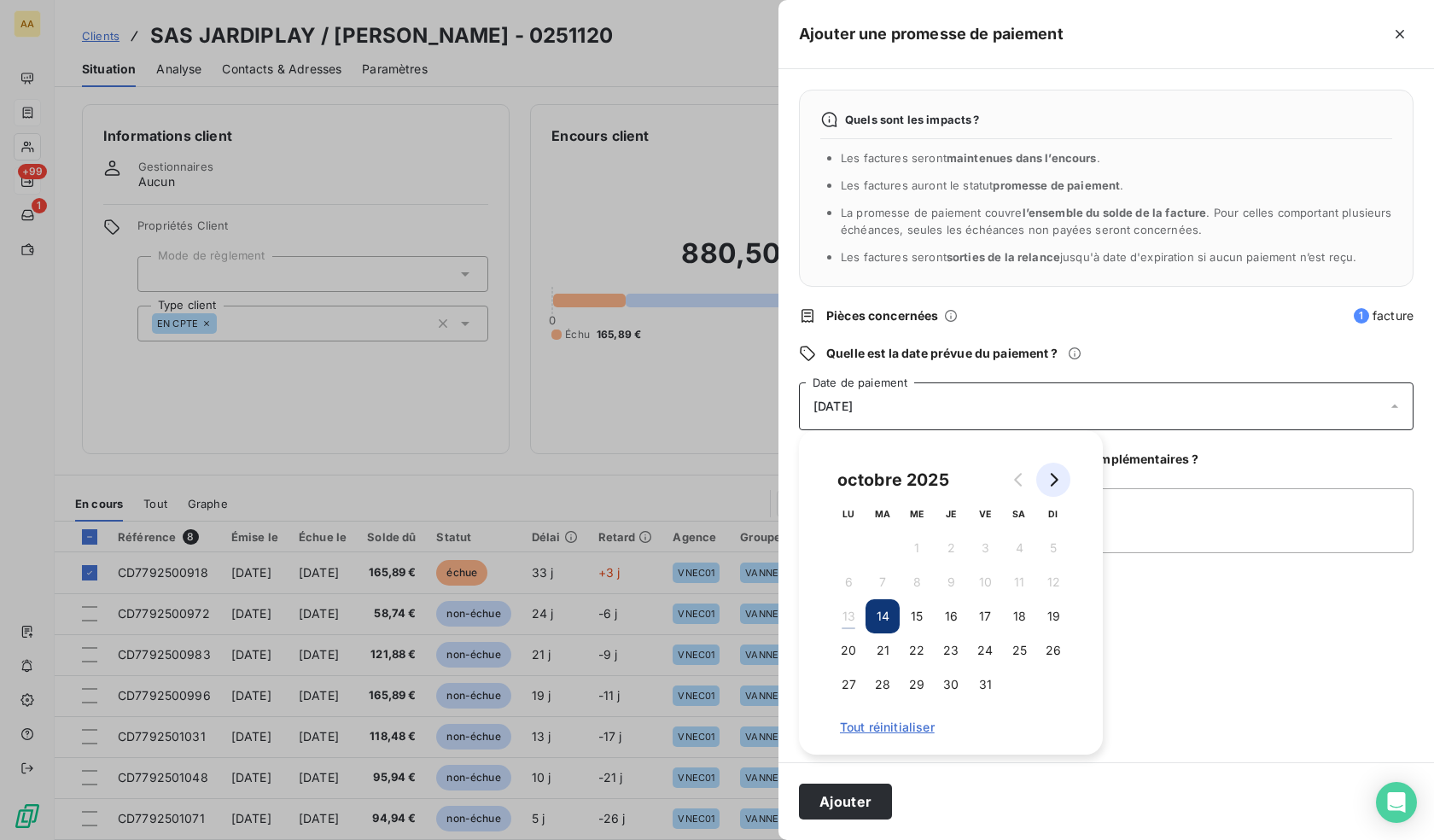
click at [1057, 472] on icon "Go to next month" at bounding box center [1053, 479] width 14 height 14
click at [854, 583] on button "3" at bounding box center [848, 581] width 35 height 35
click at [1145, 516] on textarea "Ajouter un commentaire (facultatif)" at bounding box center [1106, 520] width 614 height 64
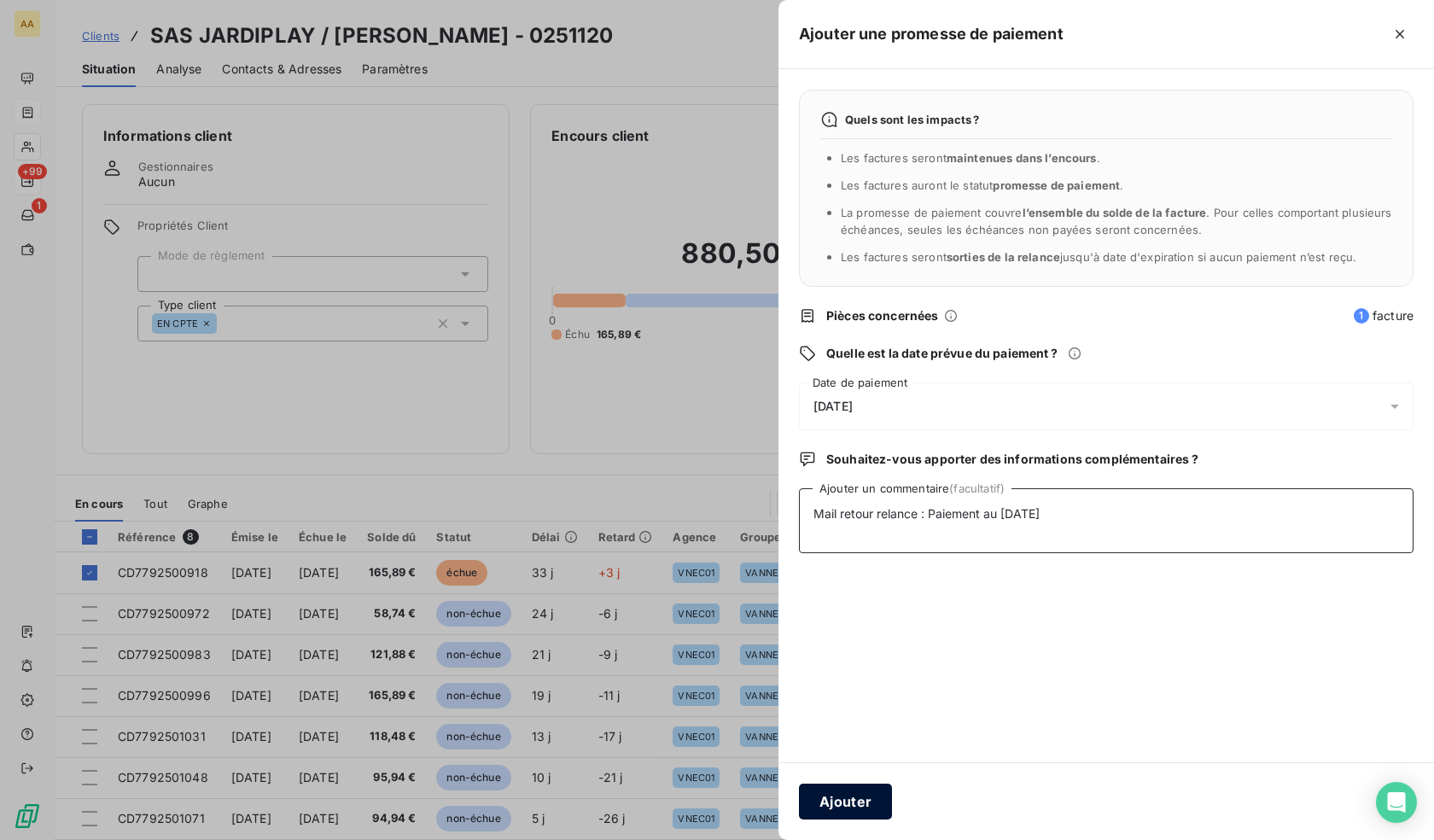
type textarea "Mail retour relance : Paiement au [DATE]"
click at [840, 804] on button "Ajouter" at bounding box center [846, 801] width 93 height 35
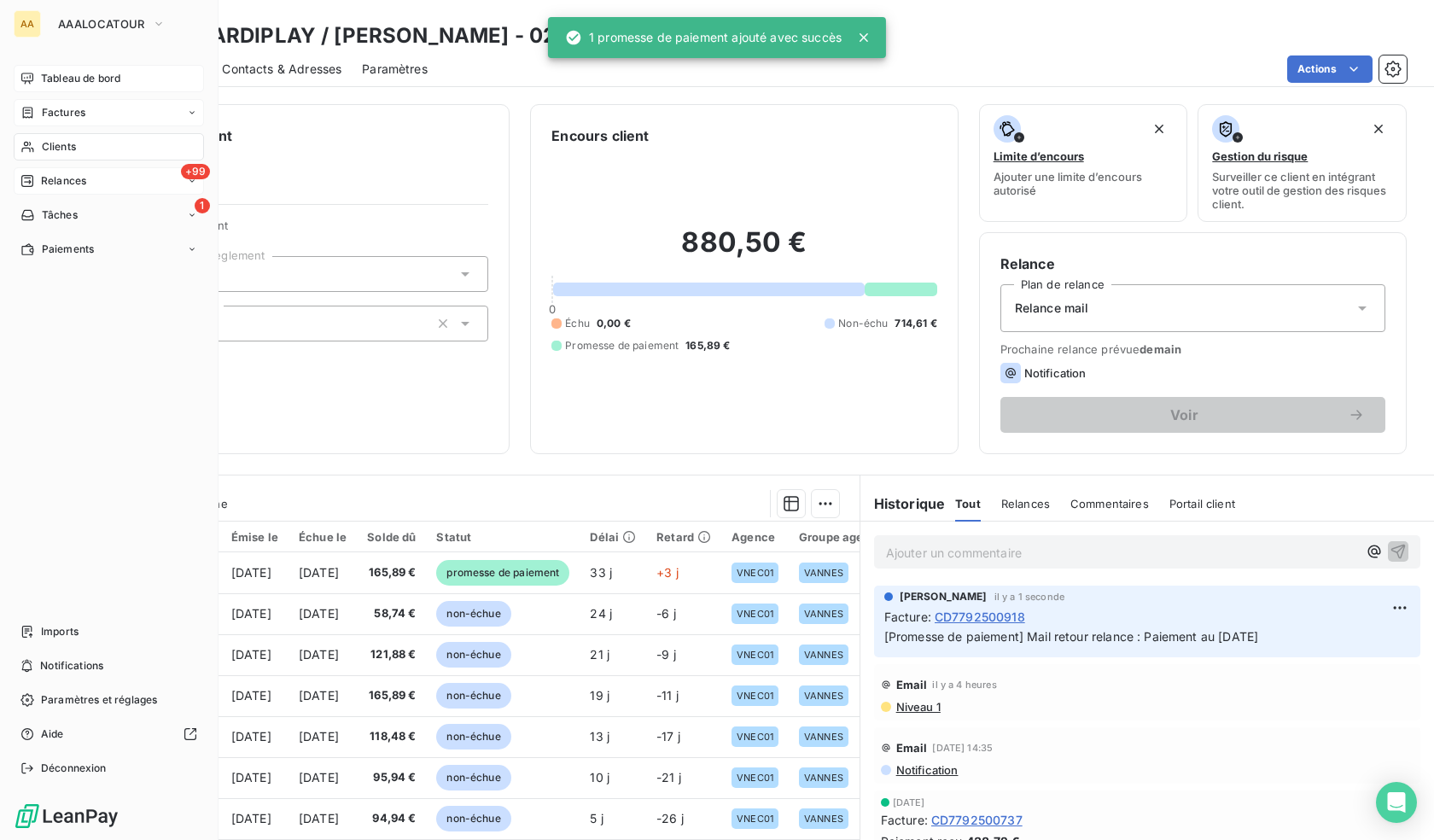
click at [55, 82] on span "Tableau de bord" at bounding box center [80, 78] width 79 height 15
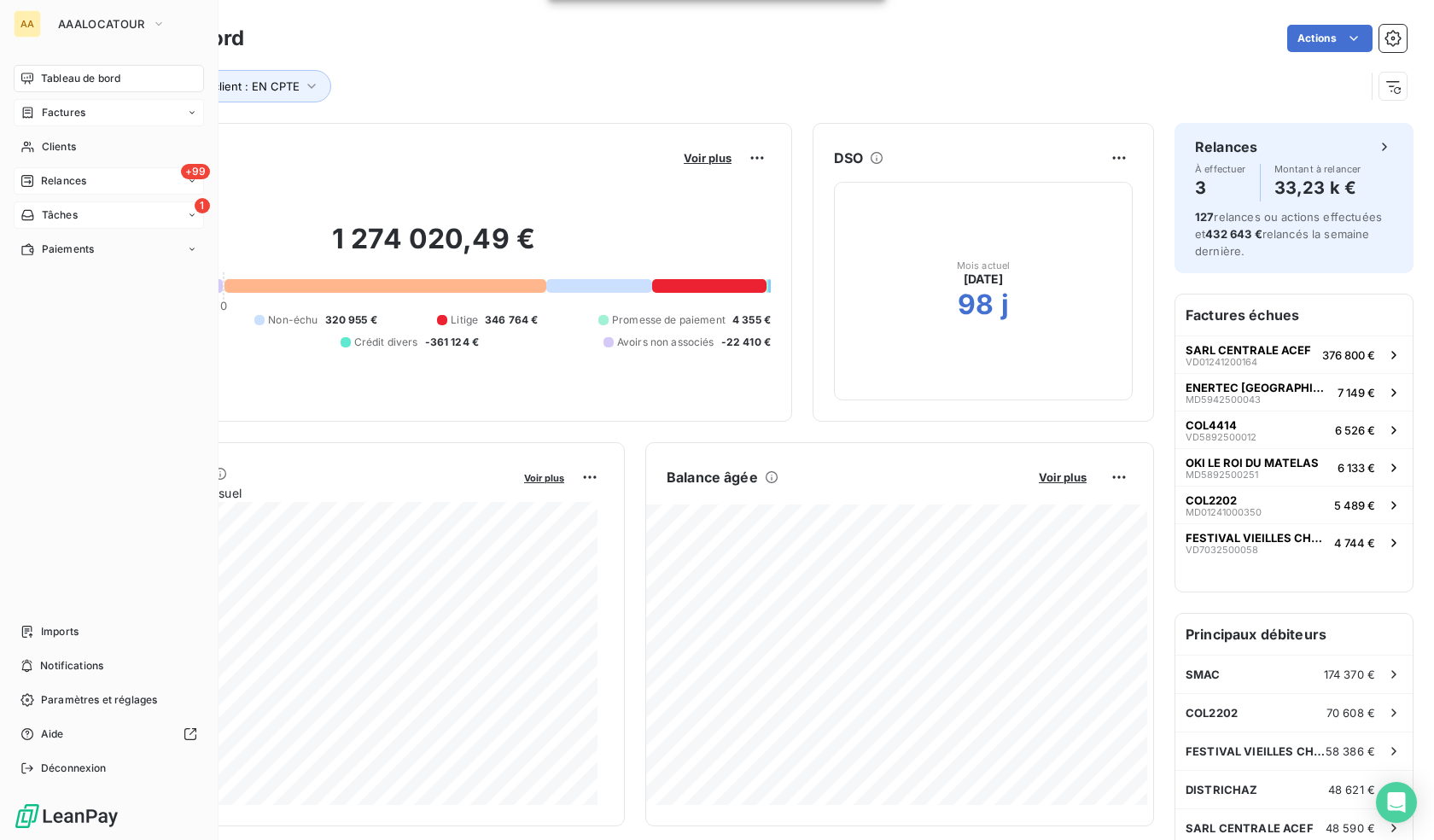
click at [71, 214] on span "Tâches" at bounding box center [60, 215] width 35 height 15
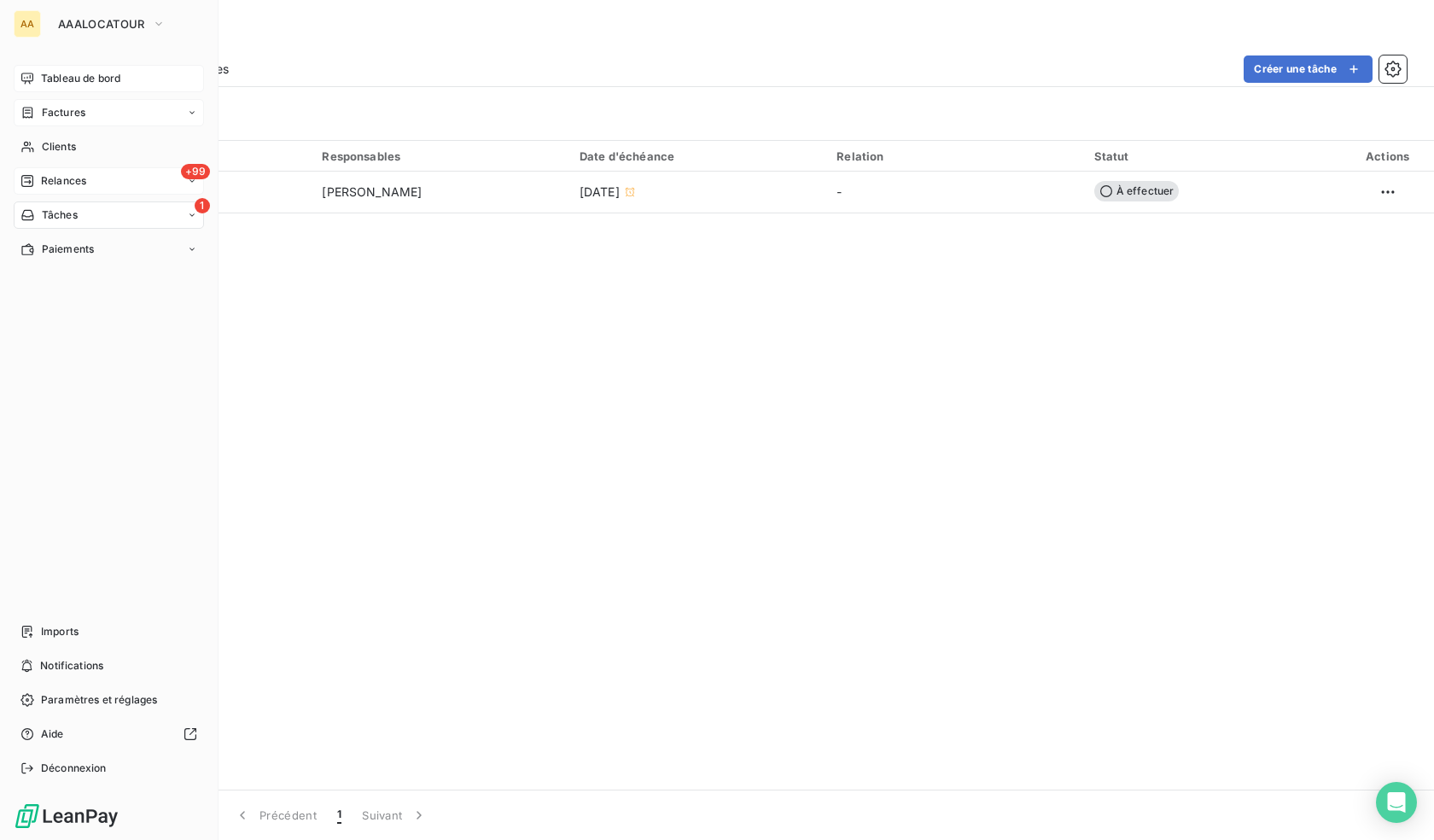
click at [50, 180] on span "Relances" at bounding box center [63, 181] width 45 height 15
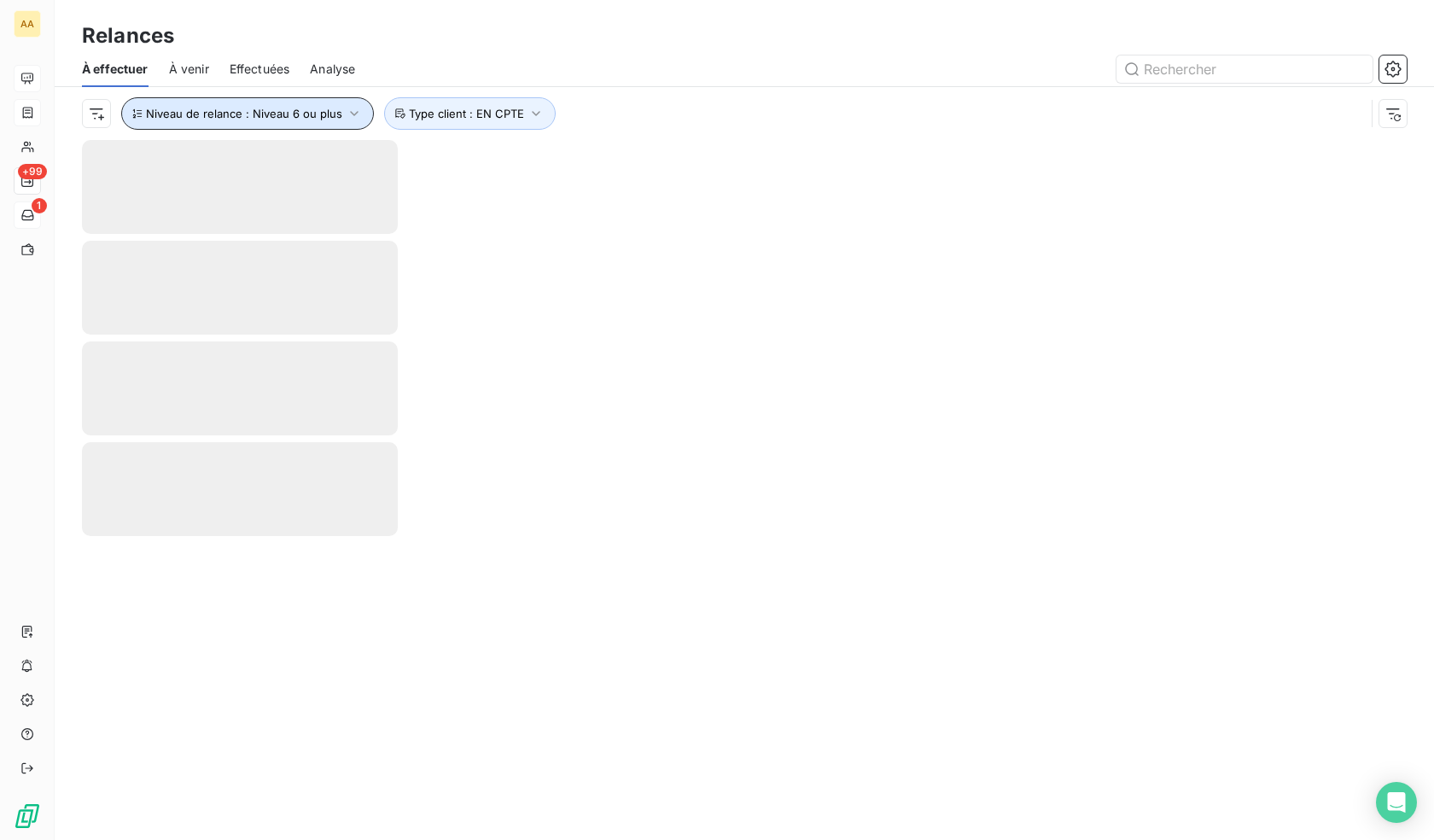
click at [314, 99] on button "Niveau de relance : Niveau 6 ou plus" at bounding box center [247, 113] width 253 height 33
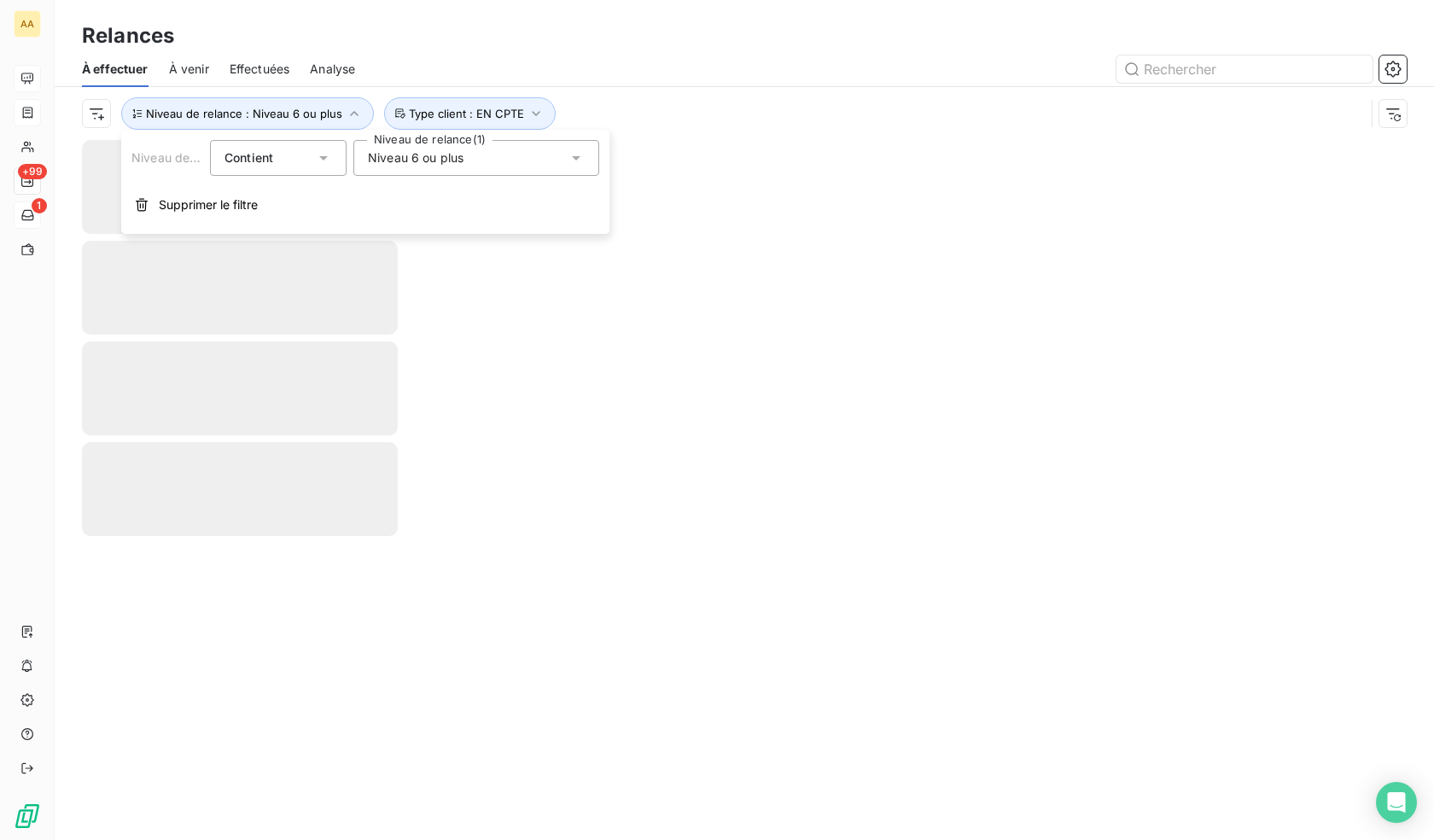
click at [417, 169] on div "Niveau 6 ou plus" at bounding box center [475, 158] width 246 height 35
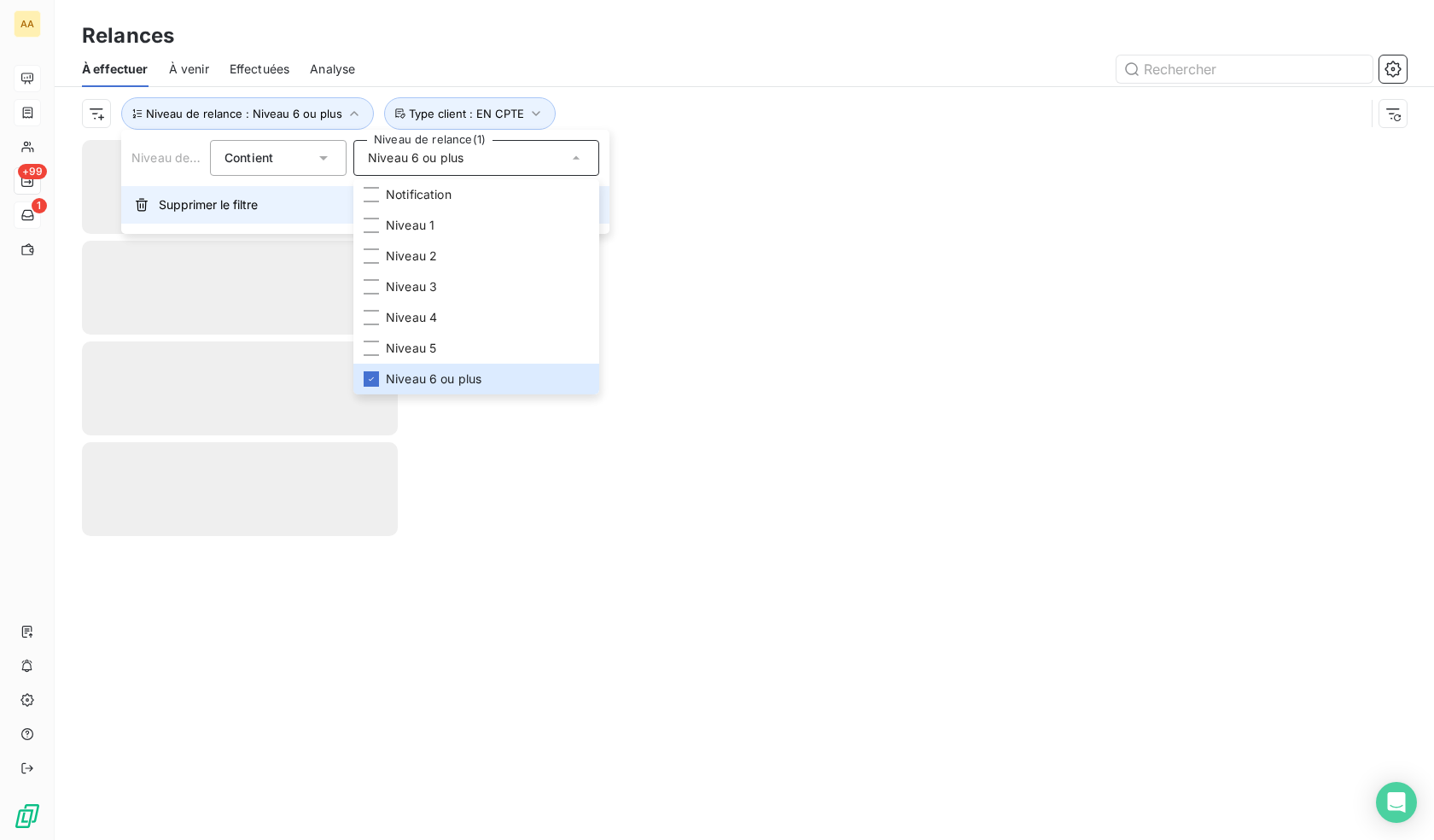
click at [183, 216] on button "Supprimer le filtre" at bounding box center [365, 204] width 488 height 37
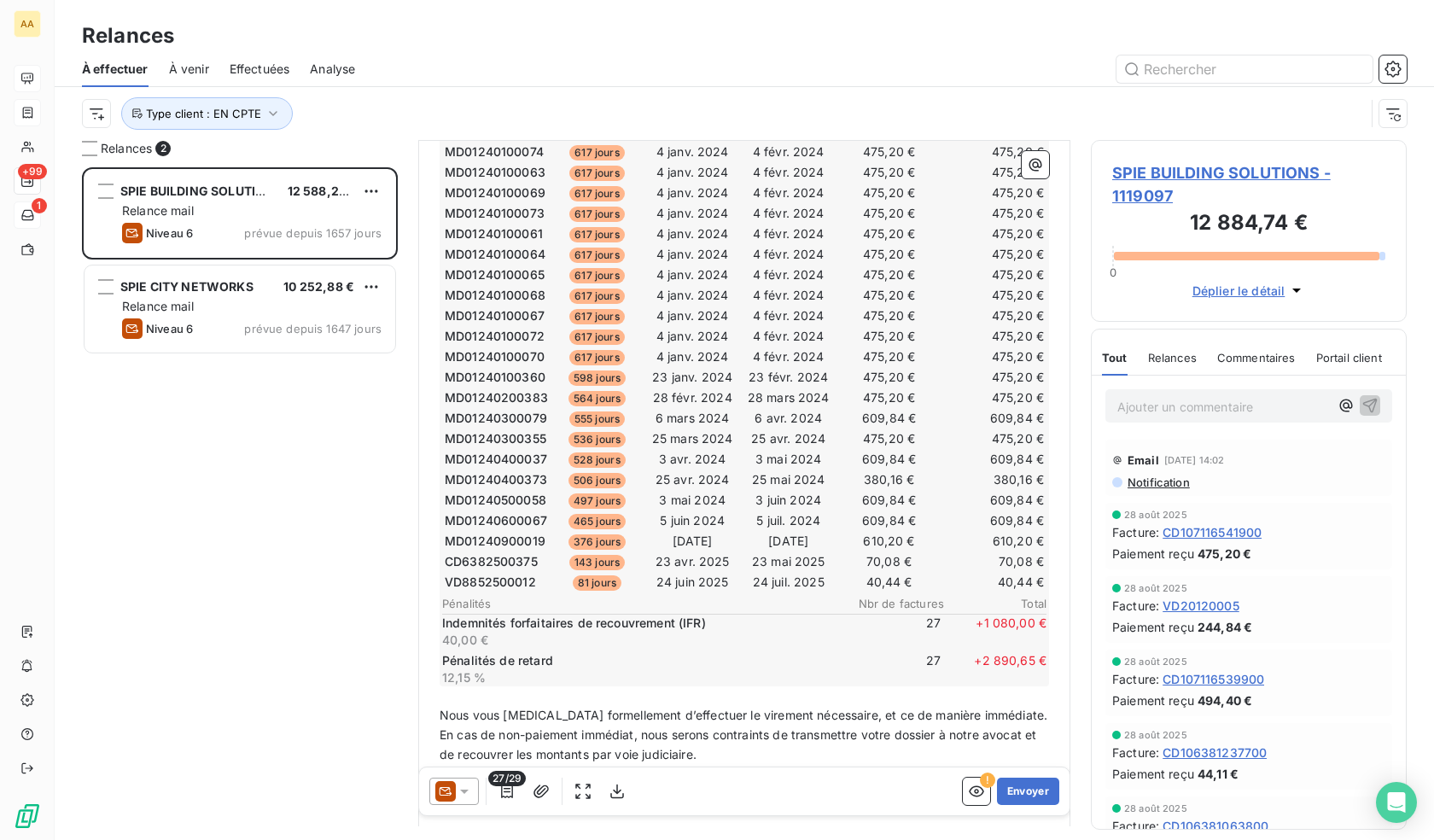
scroll to position [512, 0]
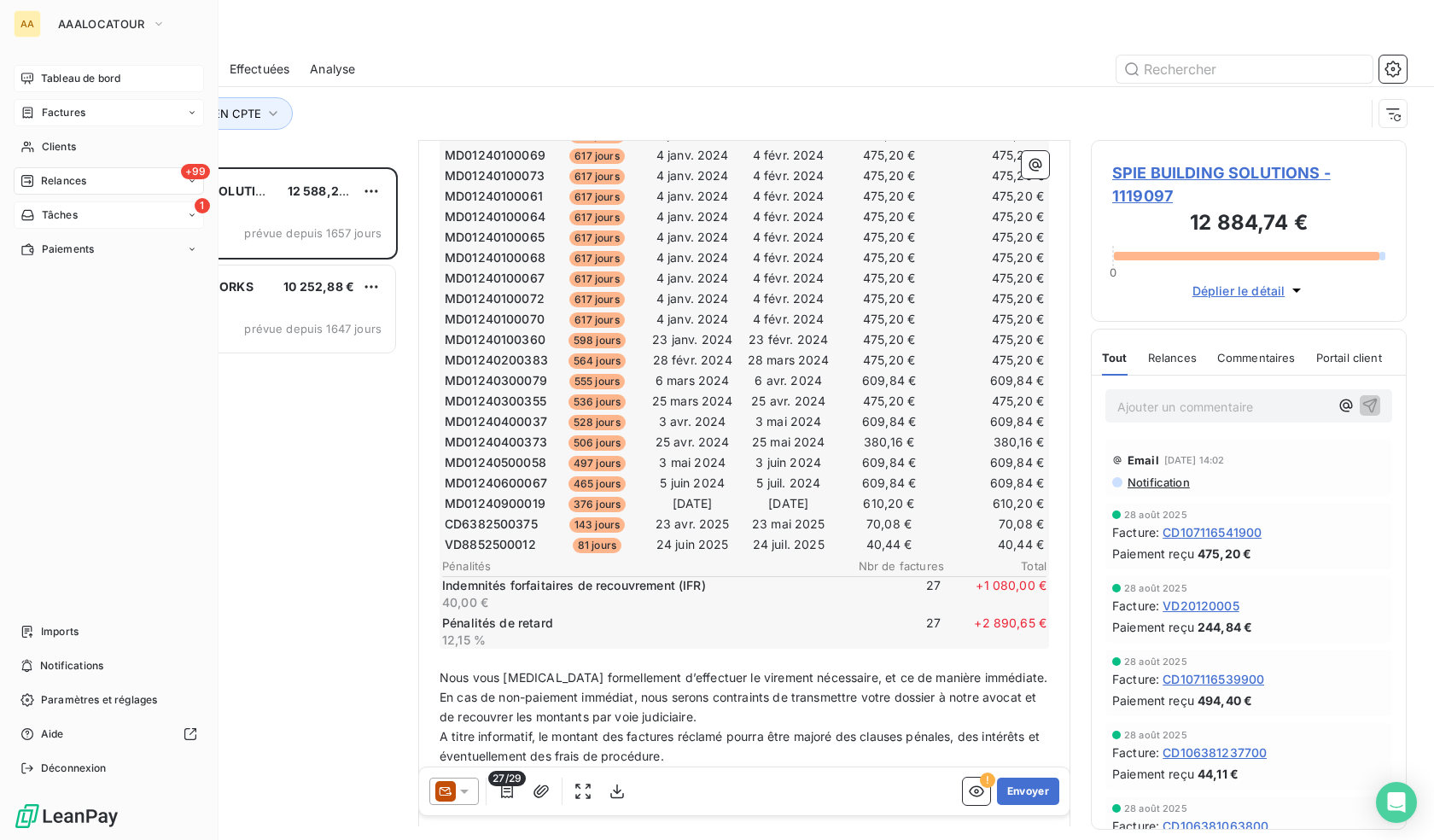
click at [62, 183] on span "Relances" at bounding box center [63, 181] width 45 height 15
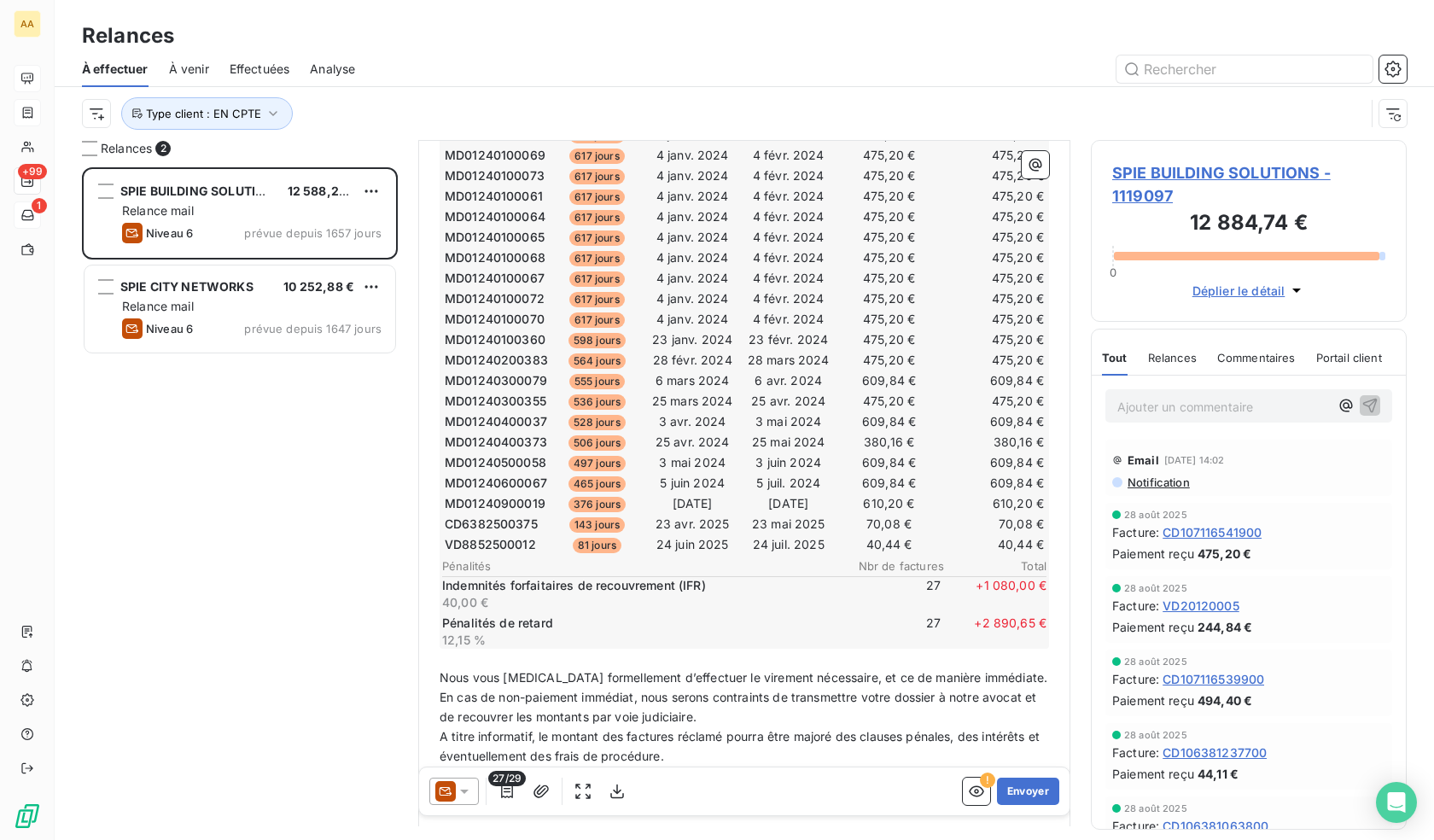
click at [275, 58] on div "Effectuées" at bounding box center [260, 69] width 61 height 35
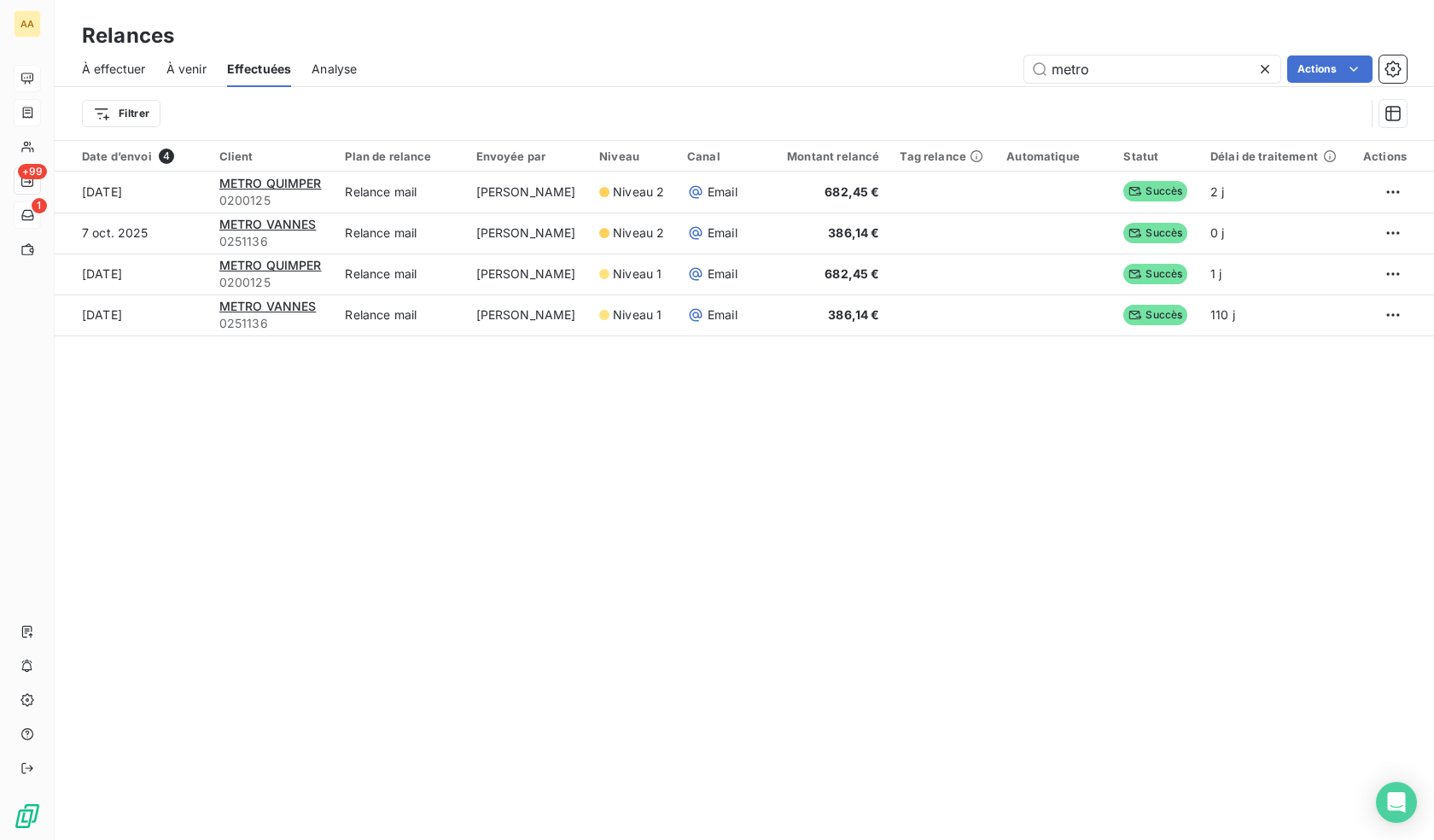
click at [1145, 51] on div "À effectuer À venir Effectuées Analyse metro Actions" at bounding box center [744, 69] width 1379 height 35
click at [1118, 65] on input "metro" at bounding box center [1152, 68] width 256 height 27
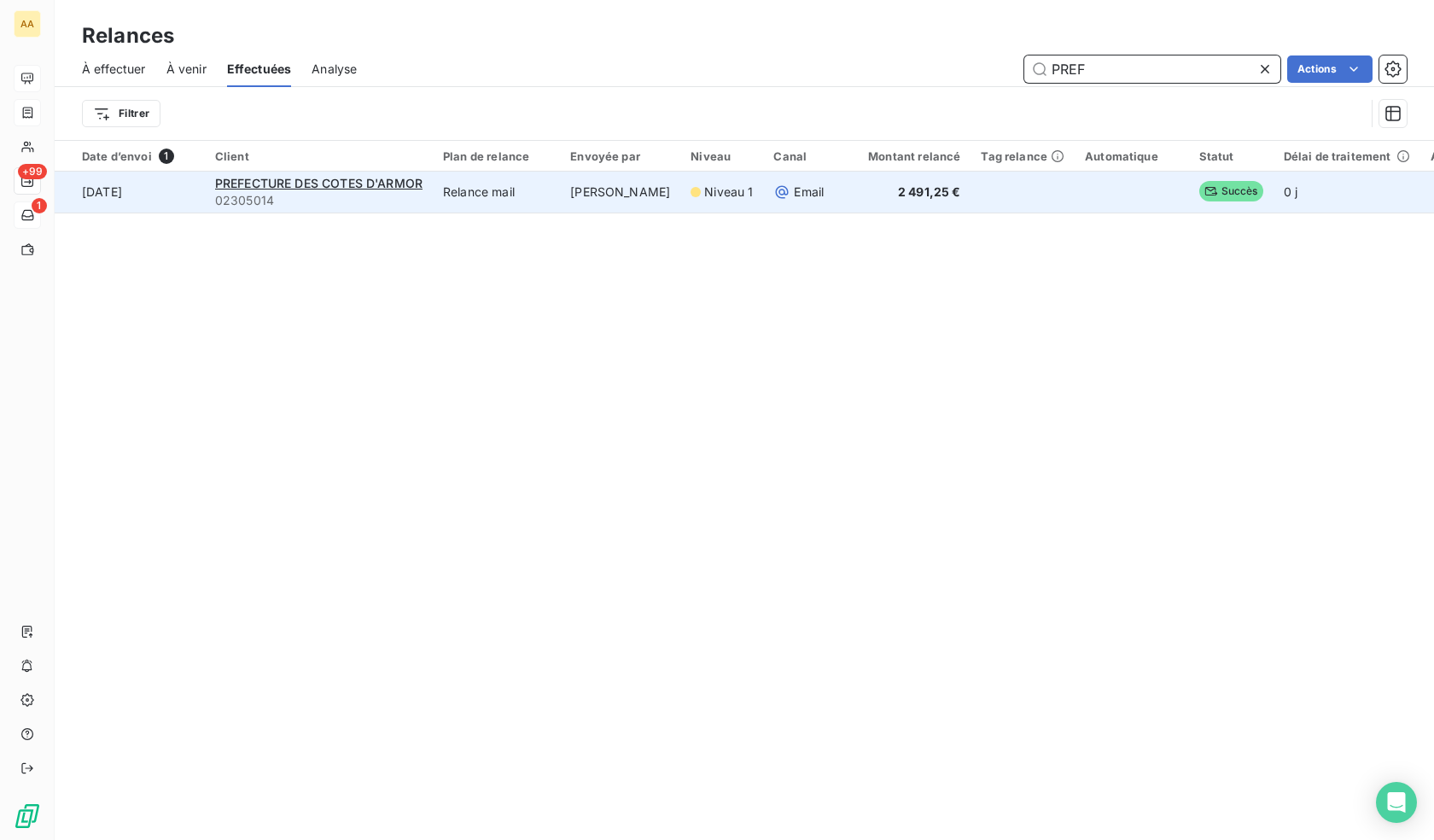
type input "PREF"
click at [374, 174] on td "PREFECTURE DES COTES D'ARMOR 02305014" at bounding box center [318, 192] width 228 height 41
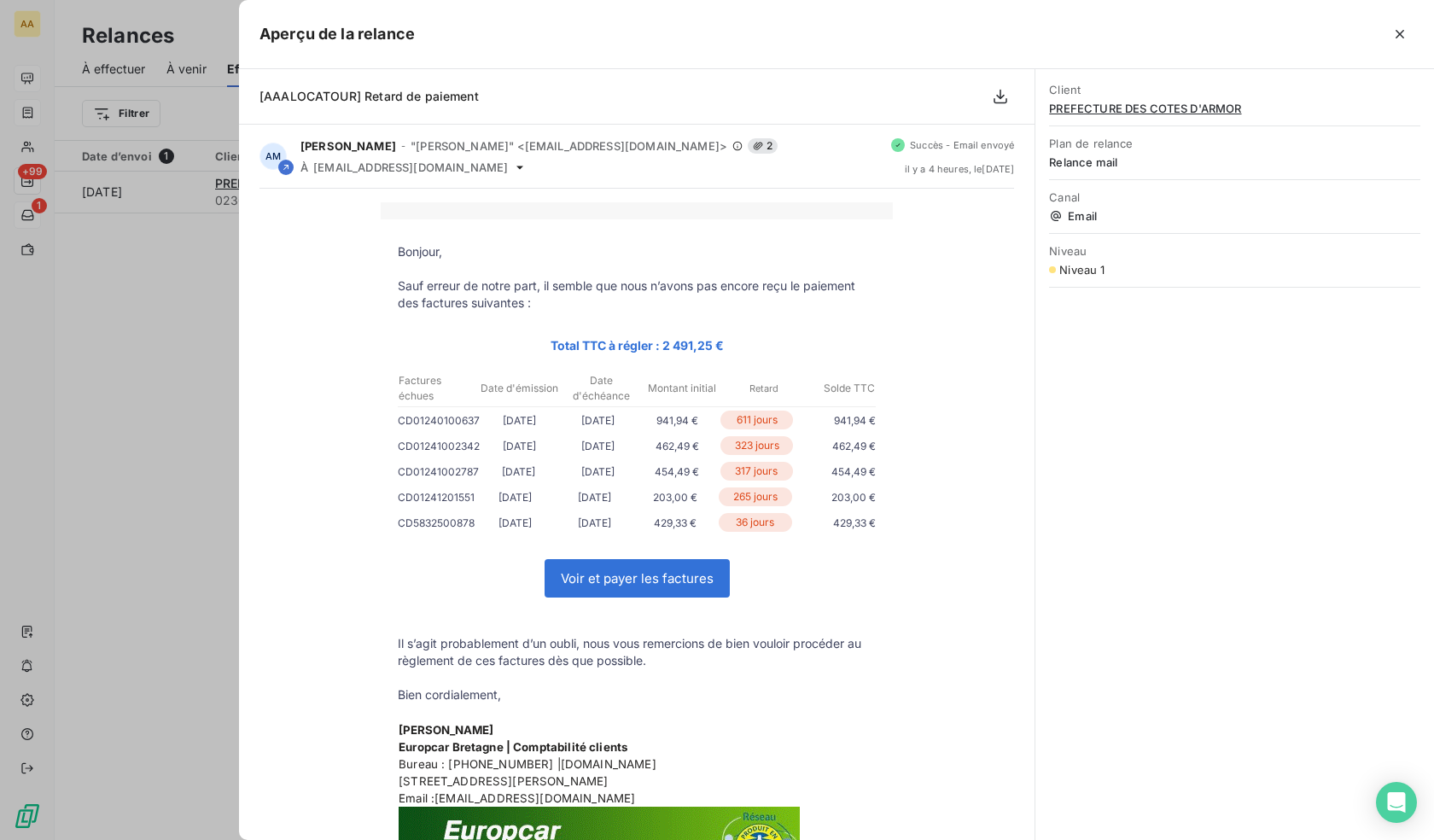
drag, startPoint x: 140, startPoint y: 343, endPoint x: 153, endPoint y: 343, distance: 13.0
click at [141, 343] on div at bounding box center [717, 420] width 1434 height 840
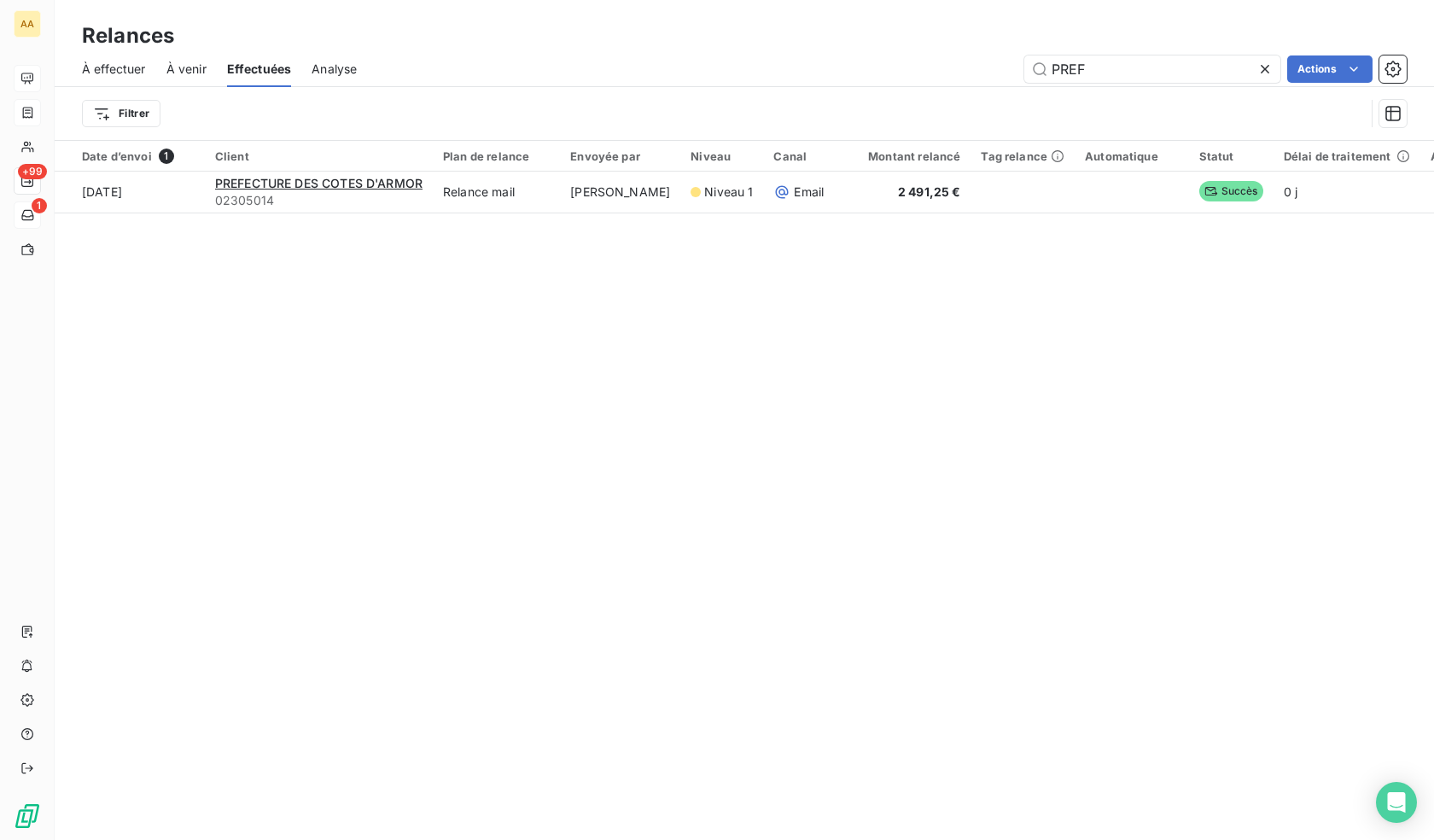
drag, startPoint x: 690, startPoint y: 470, endPoint x: 483, endPoint y: 402, distance: 217.9
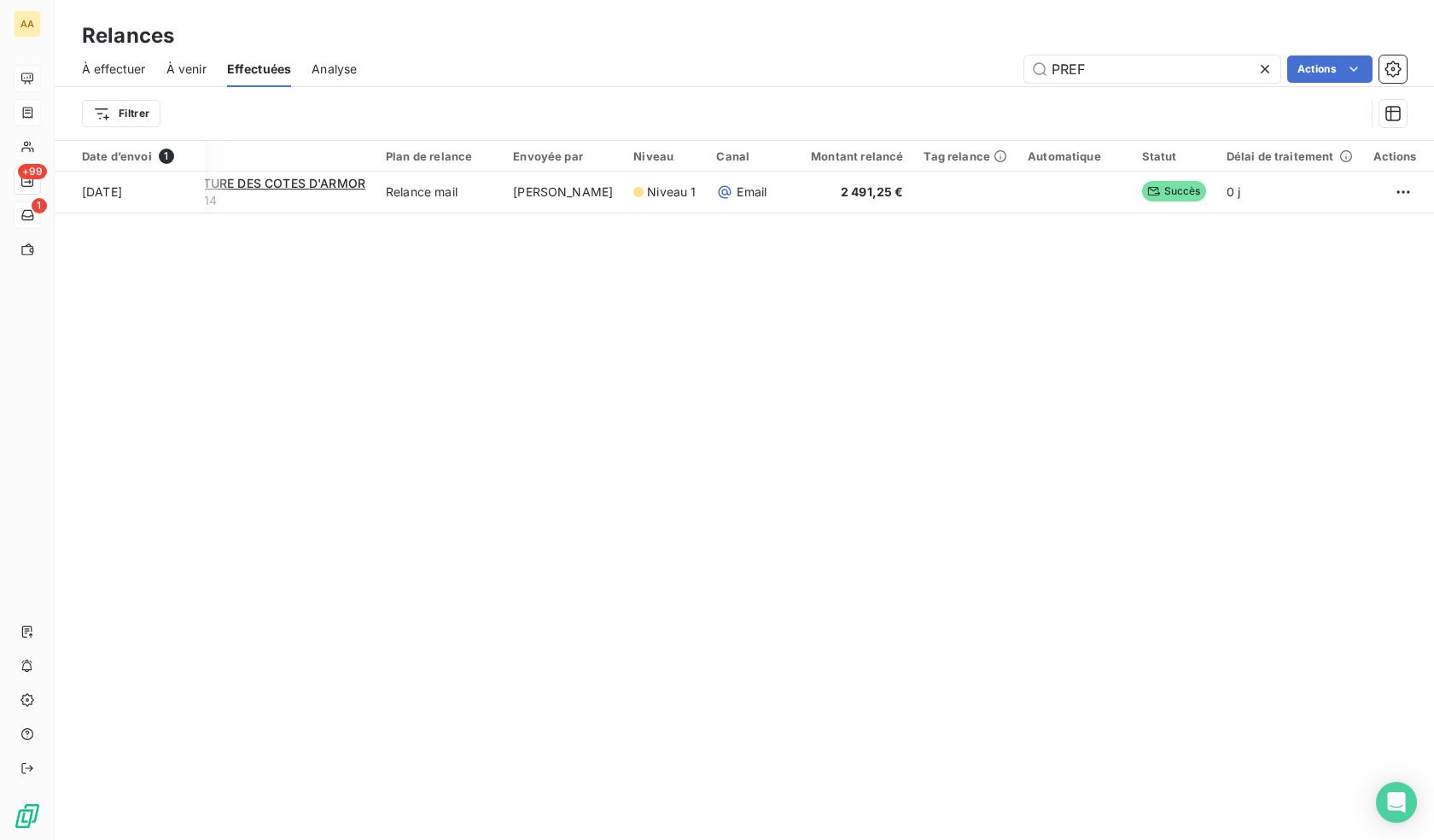
drag, startPoint x: 998, startPoint y: 260, endPoint x: 1433, endPoint y: 237, distance: 435.6
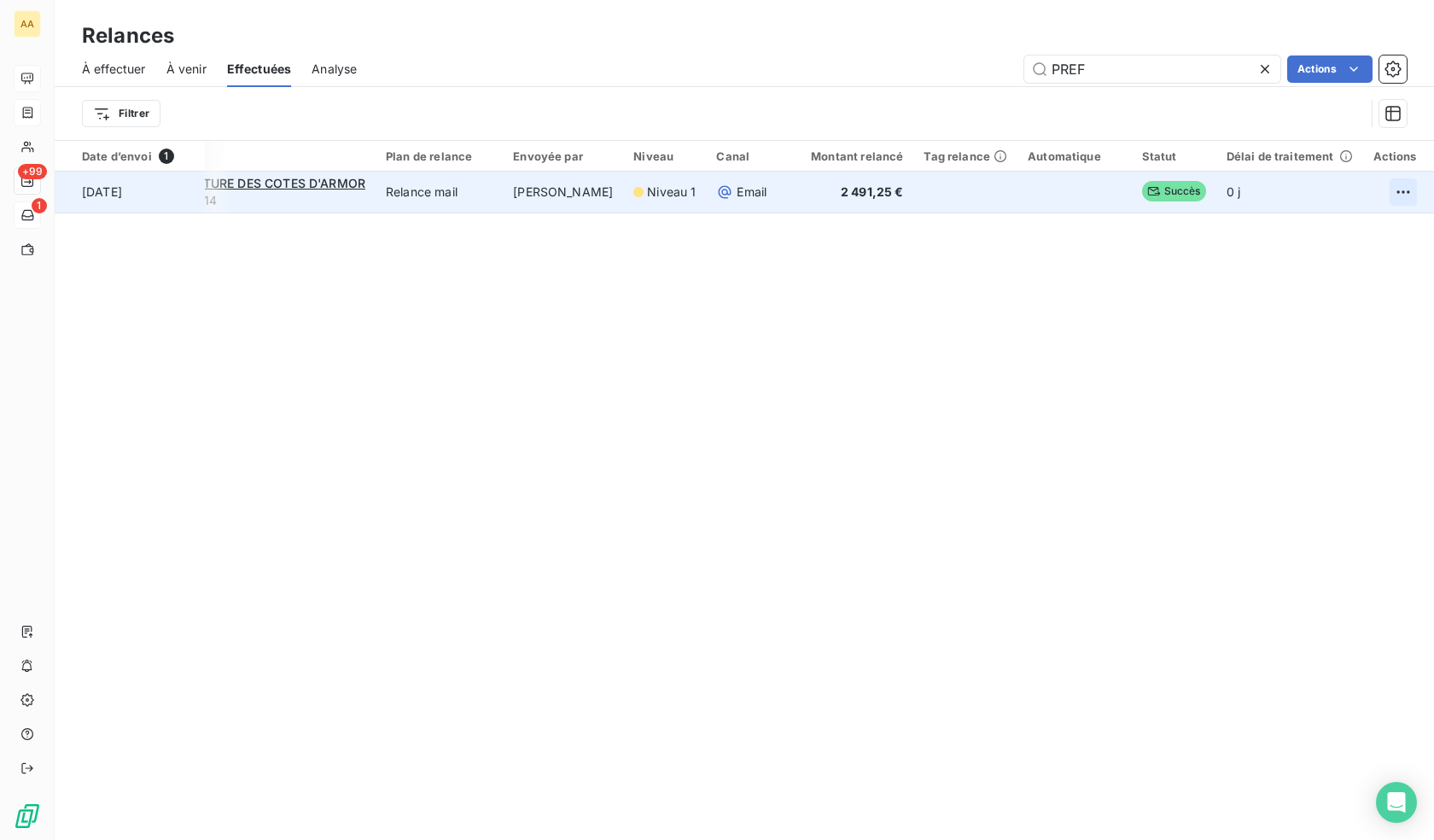
click at [1381, 204] on html "AA +99 1 Relances À effectuer À venir Effectuées Analyse PREF Actions Filtrer D…" at bounding box center [717, 420] width 1434 height 840
click at [1329, 231] on div "Renvoyer la relance" at bounding box center [1310, 229] width 152 height 27
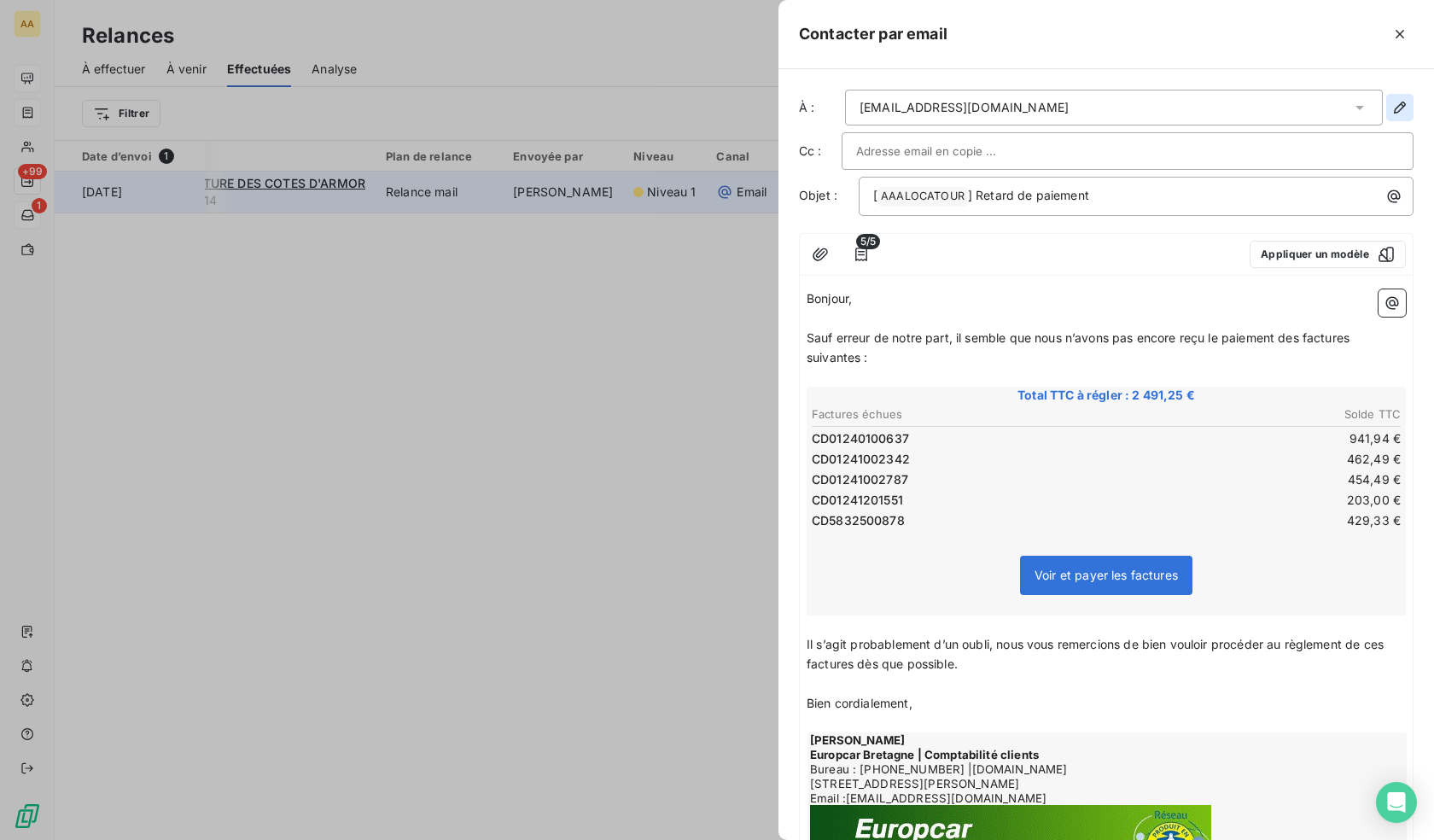
click at [1390, 96] on button "button" at bounding box center [1399, 107] width 27 height 27
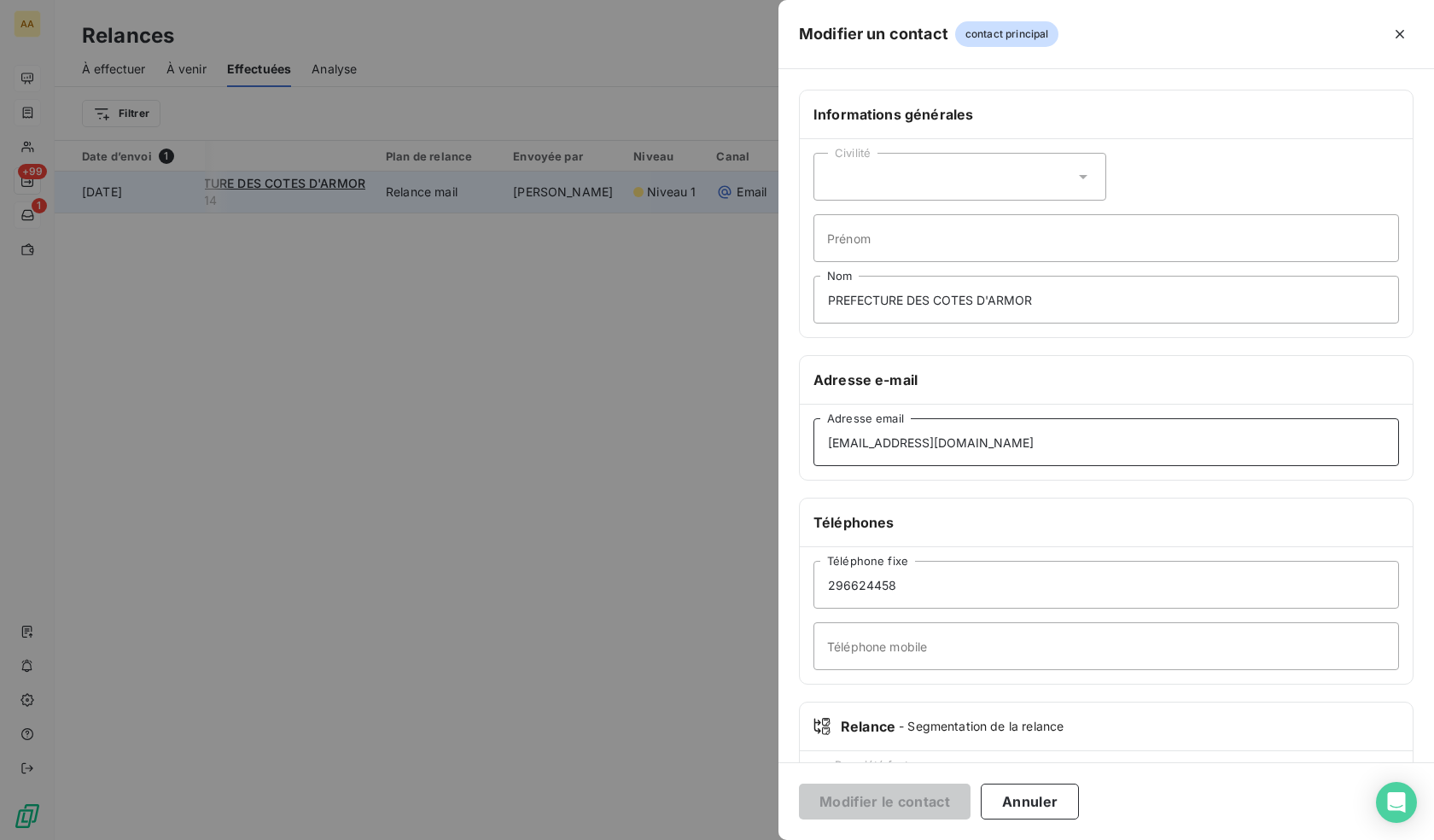
drag, startPoint x: 1090, startPoint y: 450, endPoint x: 609, endPoint y: 423, distance: 481.8
click at [609, 839] on div "Modifier un contact contact principal Informations générales Civilité Prénom PR…" at bounding box center [717, 840] width 1434 height 0
paste input "[PERSON_NAME]"
type input "[PERSON_NAME][EMAIL_ADDRESS][DOMAIN_NAME]"
click at [874, 802] on button "Modifier le contact" at bounding box center [885, 801] width 172 height 35
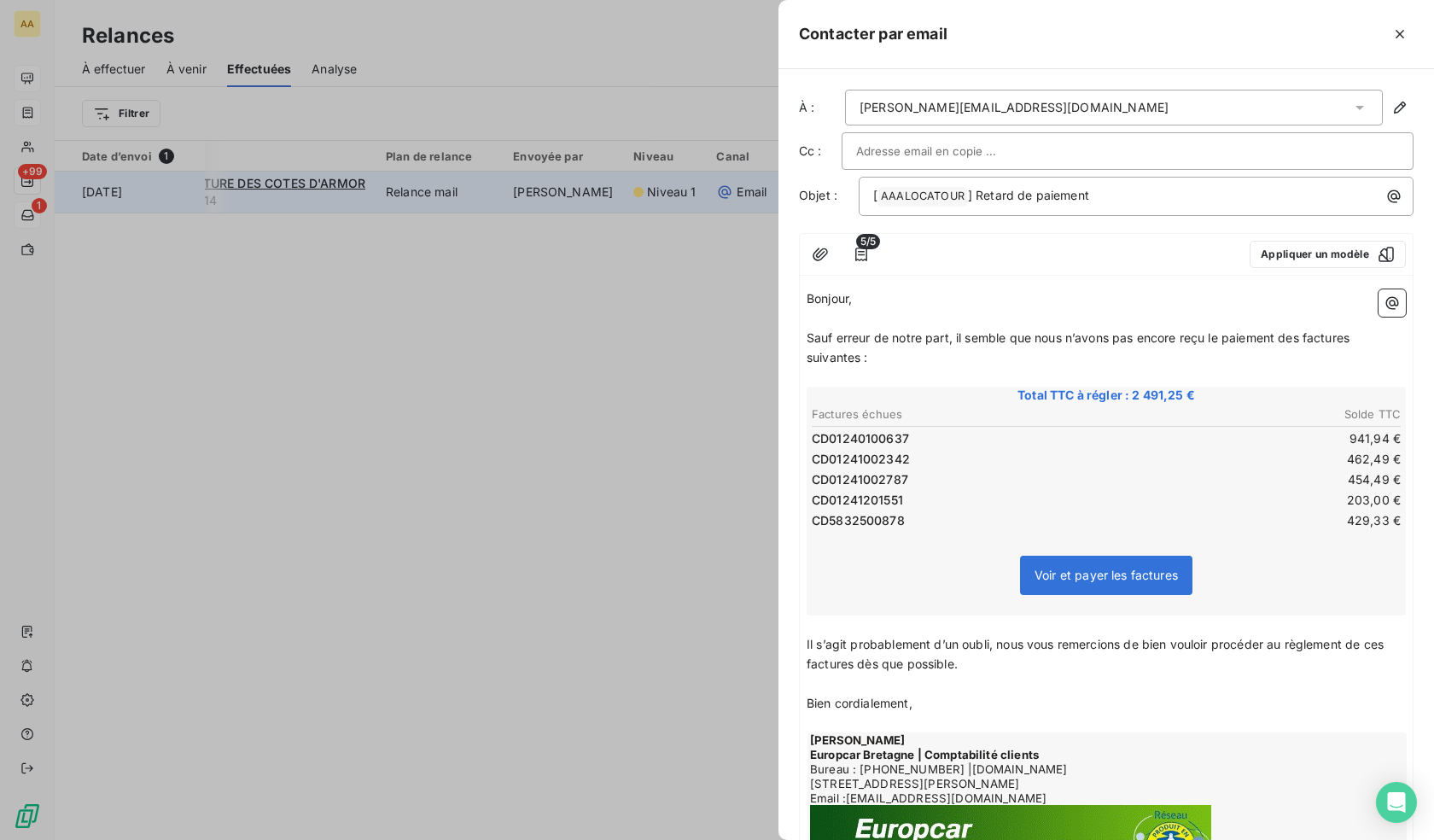
scroll to position [152, 0]
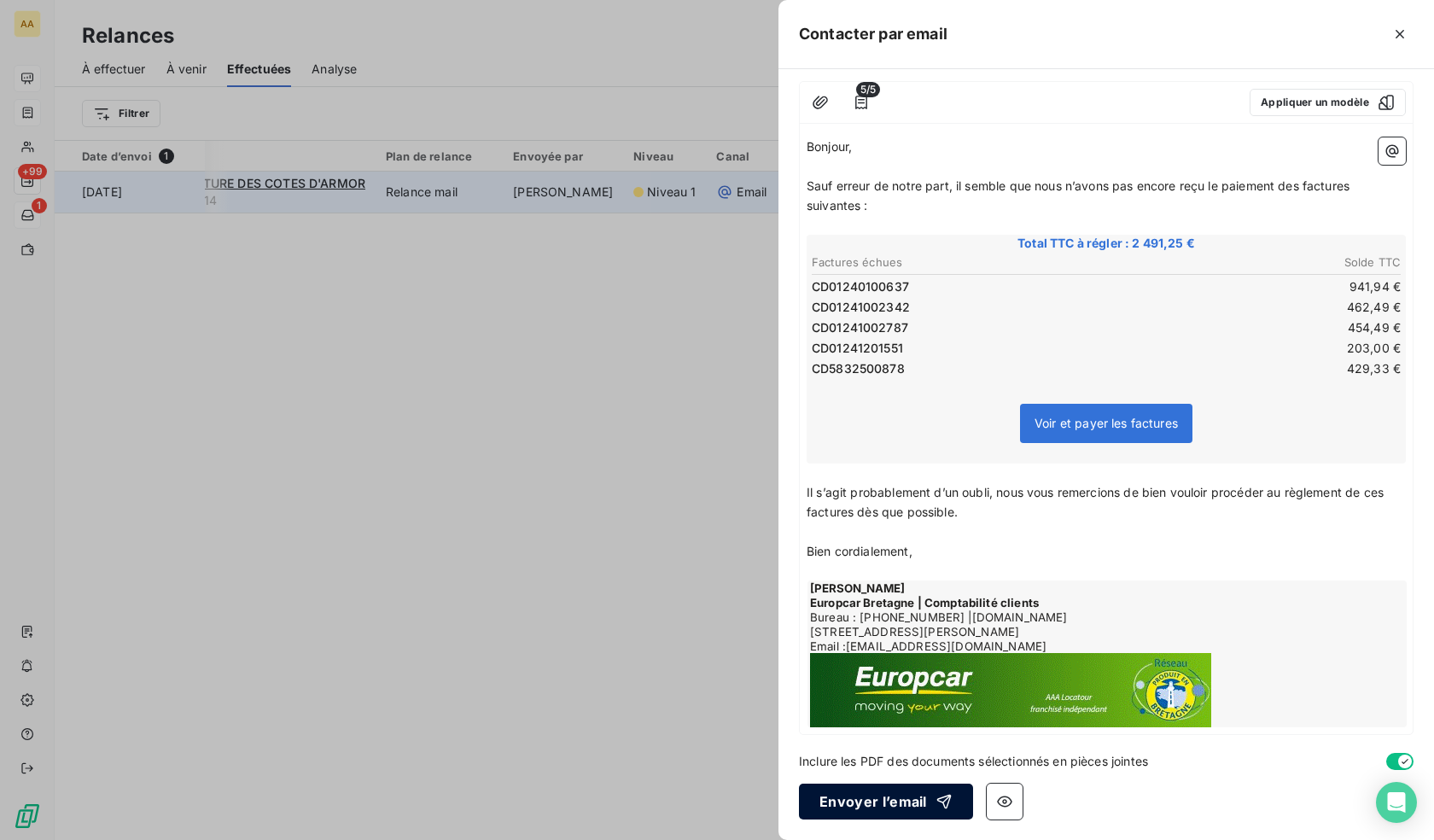
click at [864, 801] on button "Envoyer l’email" at bounding box center [886, 801] width 174 height 35
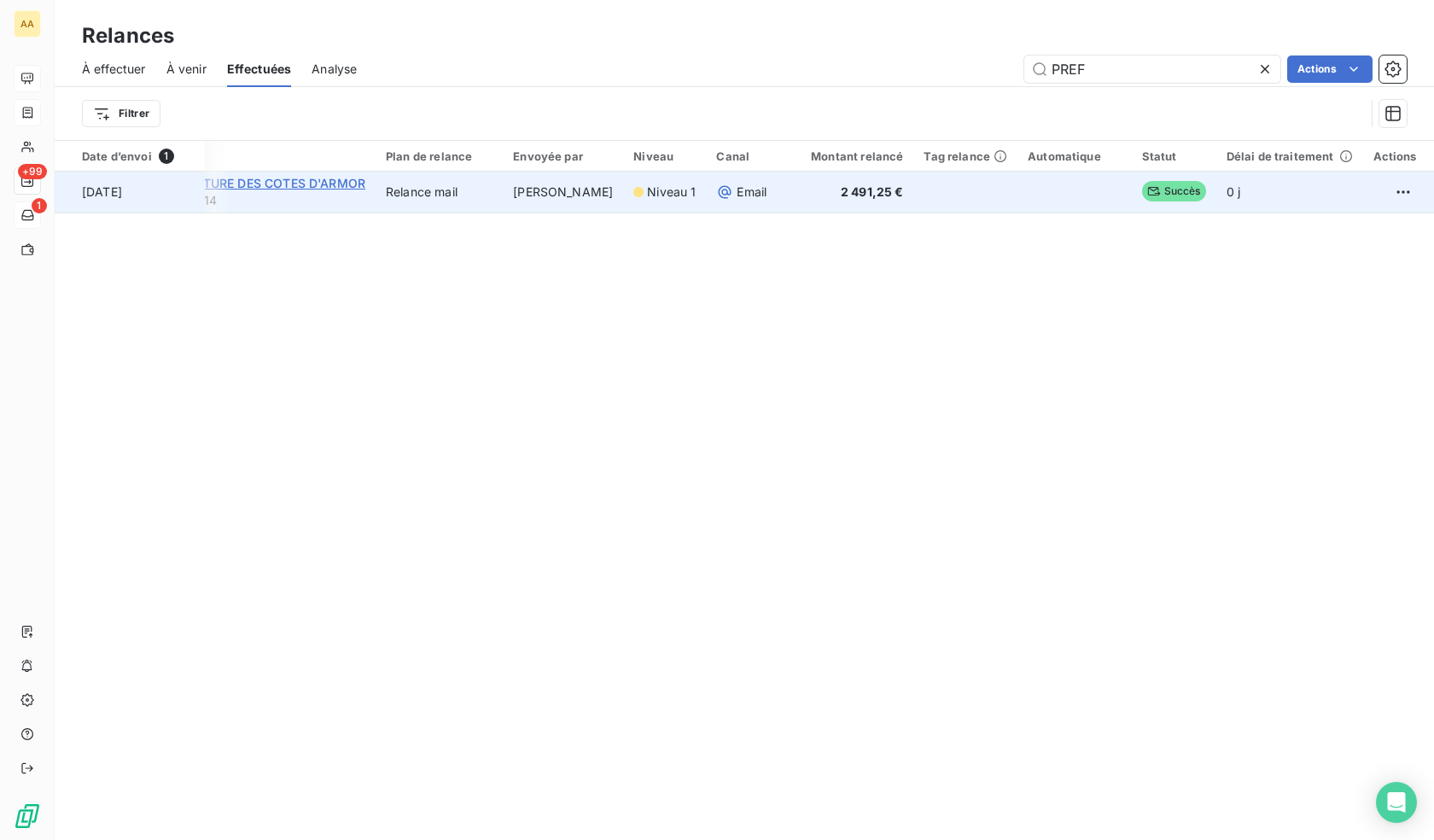
click at [284, 188] on span "PREFECTURE DES COTES D'ARMOR" at bounding box center [261, 183] width 207 height 15
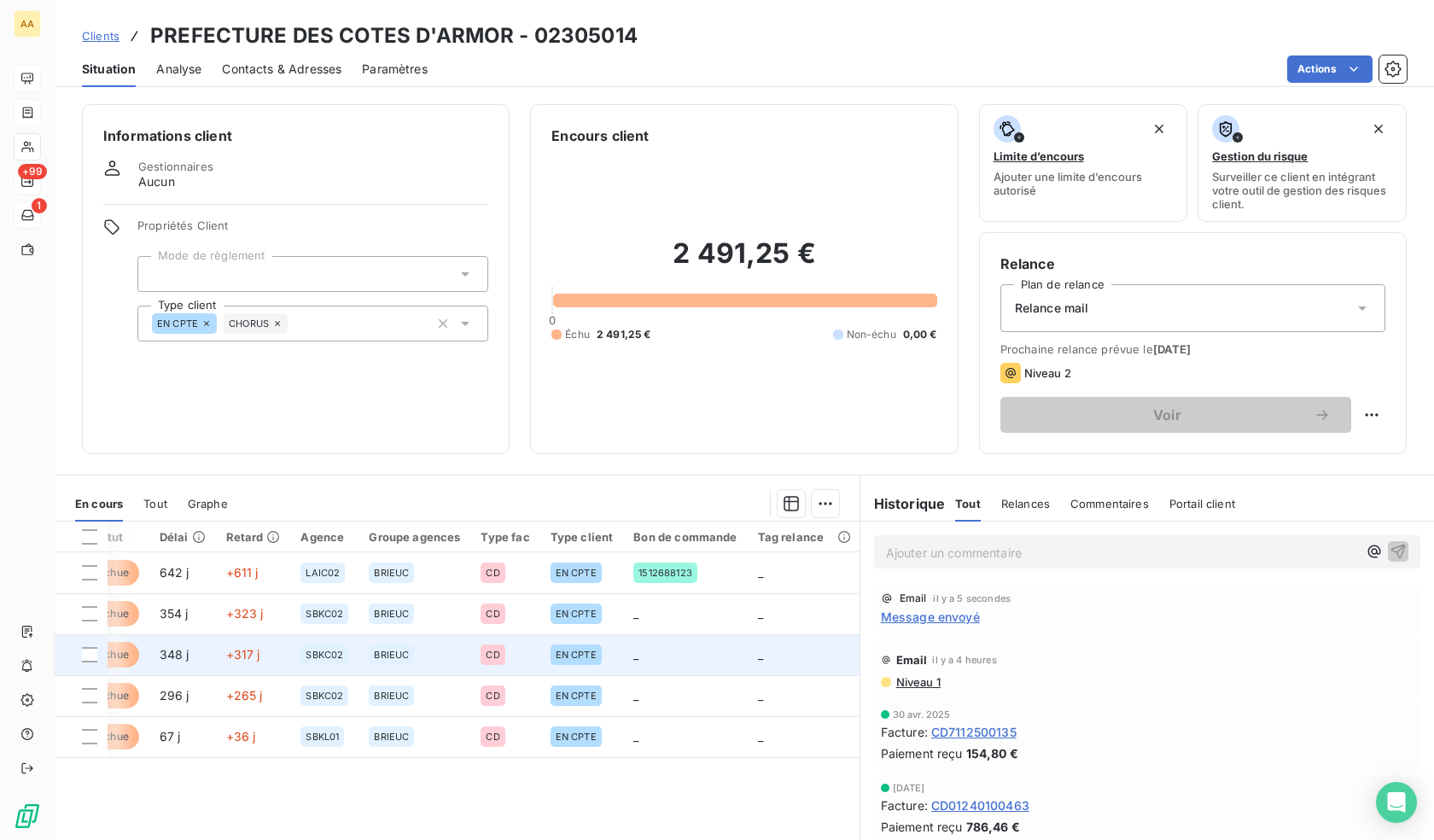
drag, startPoint x: 497, startPoint y: 648, endPoint x: 771, endPoint y: 665, distance: 274.5
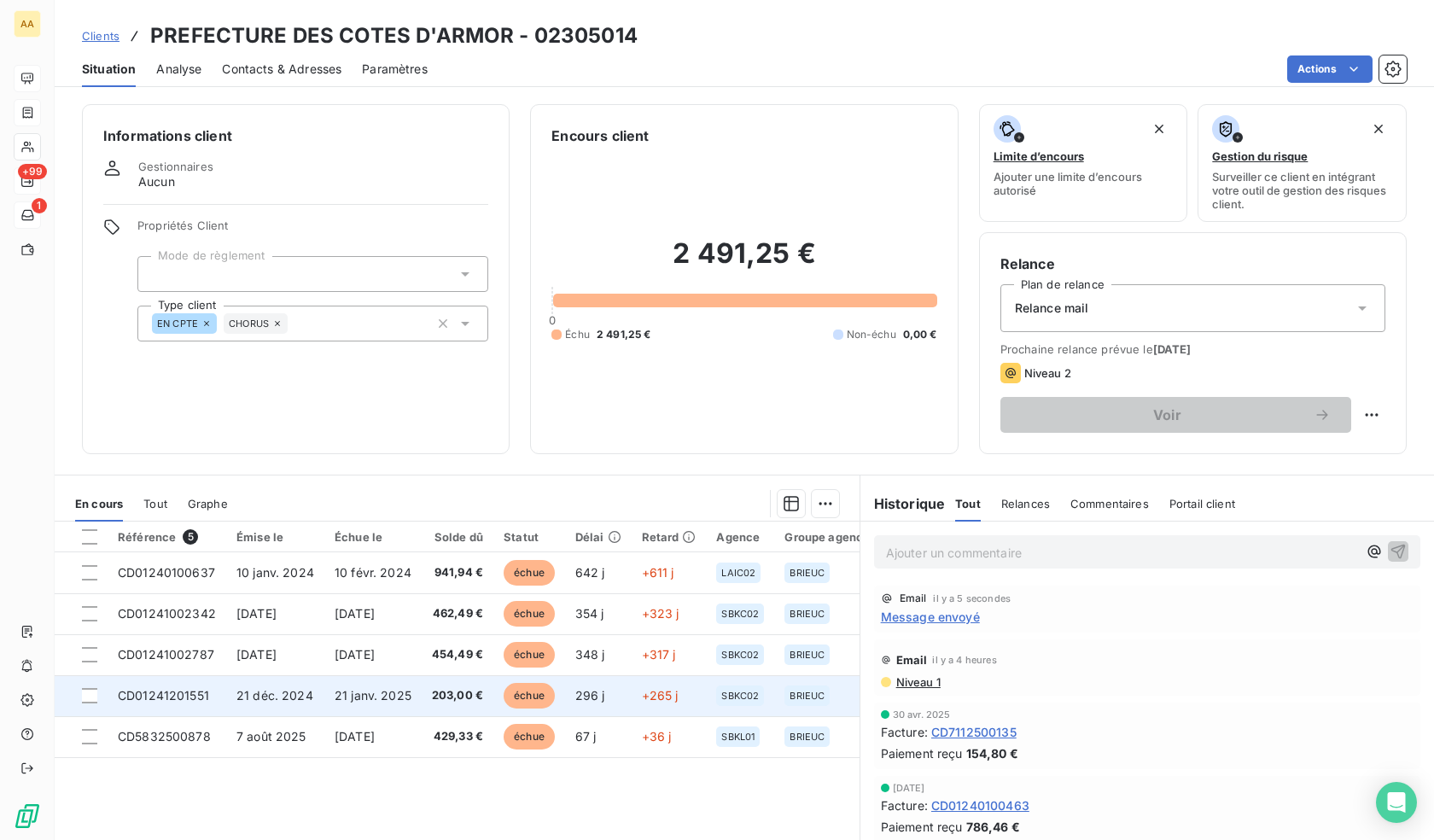
drag, startPoint x: 534, startPoint y: 692, endPoint x: 201, endPoint y: 682, distance: 333.2
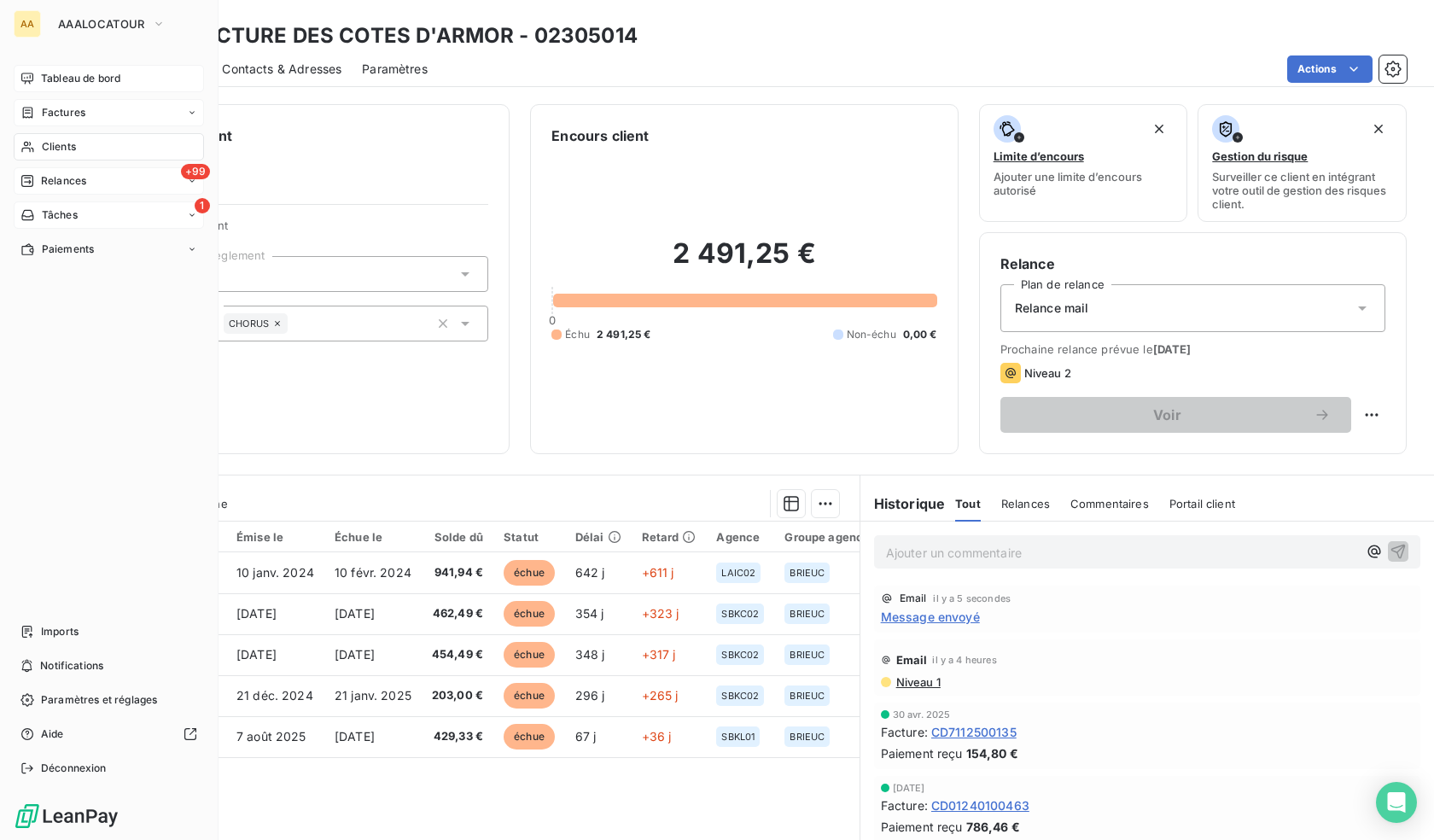
click at [51, 74] on span "Tableau de bord" at bounding box center [80, 78] width 79 height 15
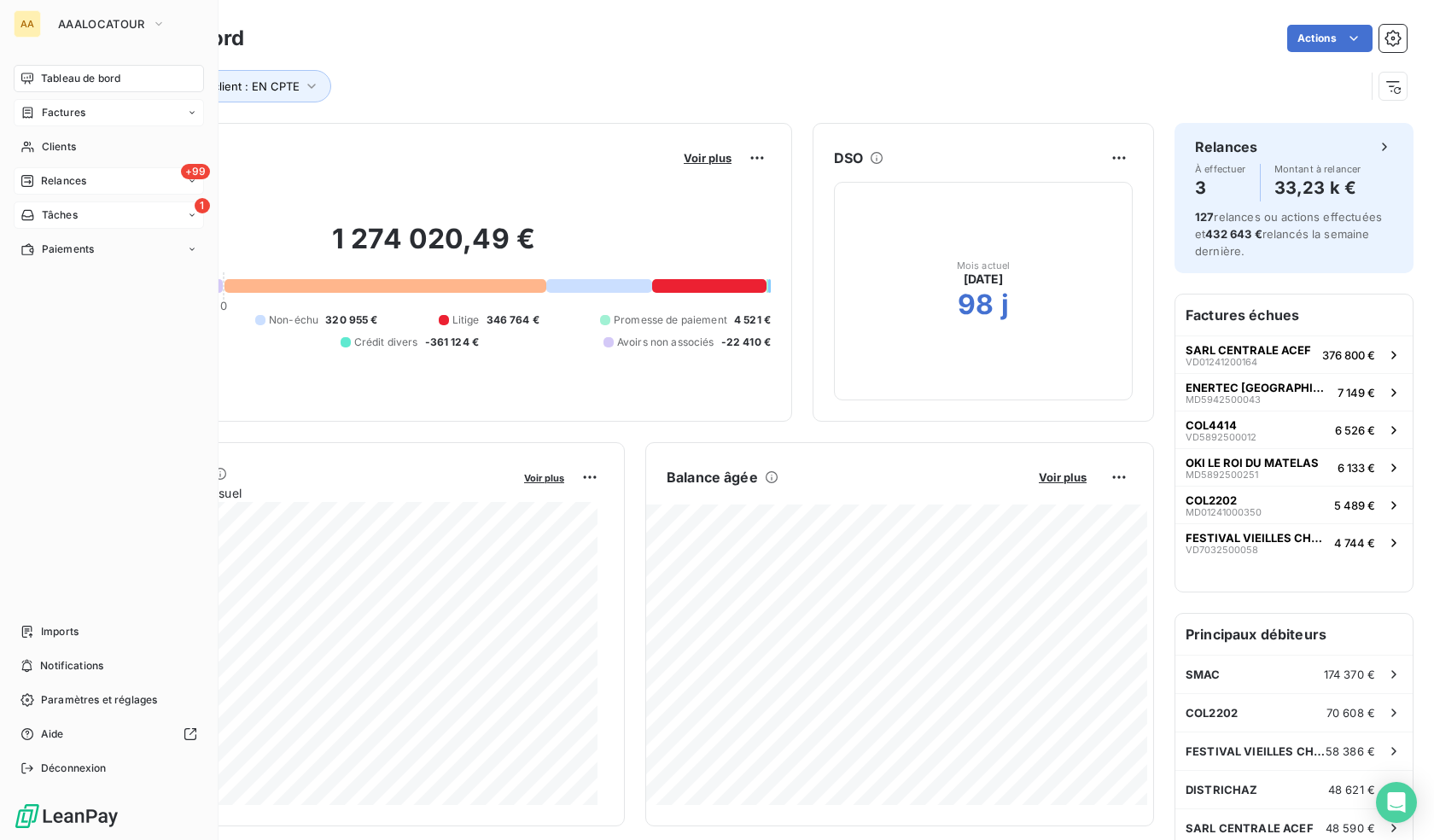
click at [76, 121] on div "Factures" at bounding box center [109, 112] width 190 height 27
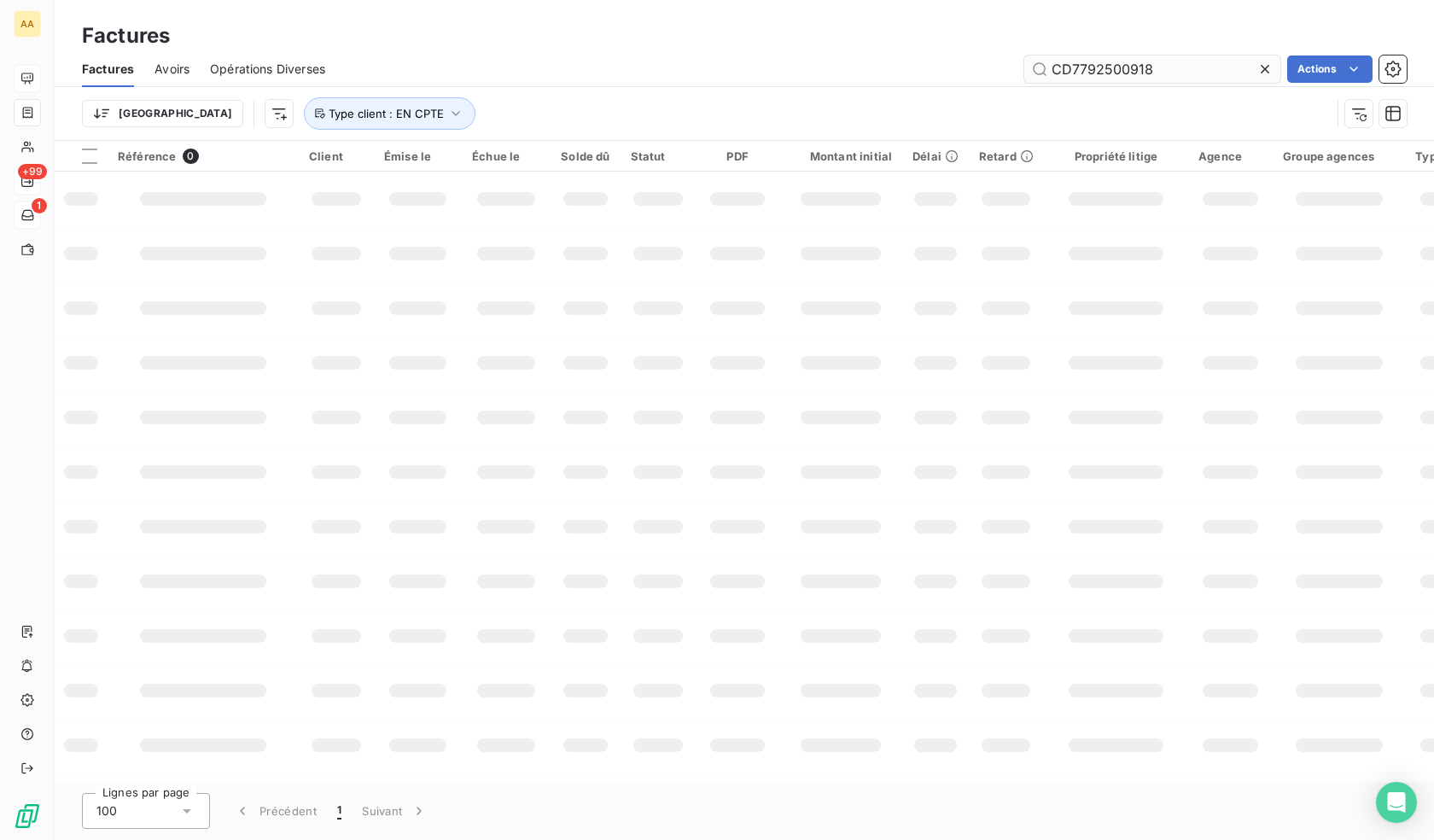
click at [1155, 72] on input "CD7792500918" at bounding box center [1152, 68] width 256 height 27
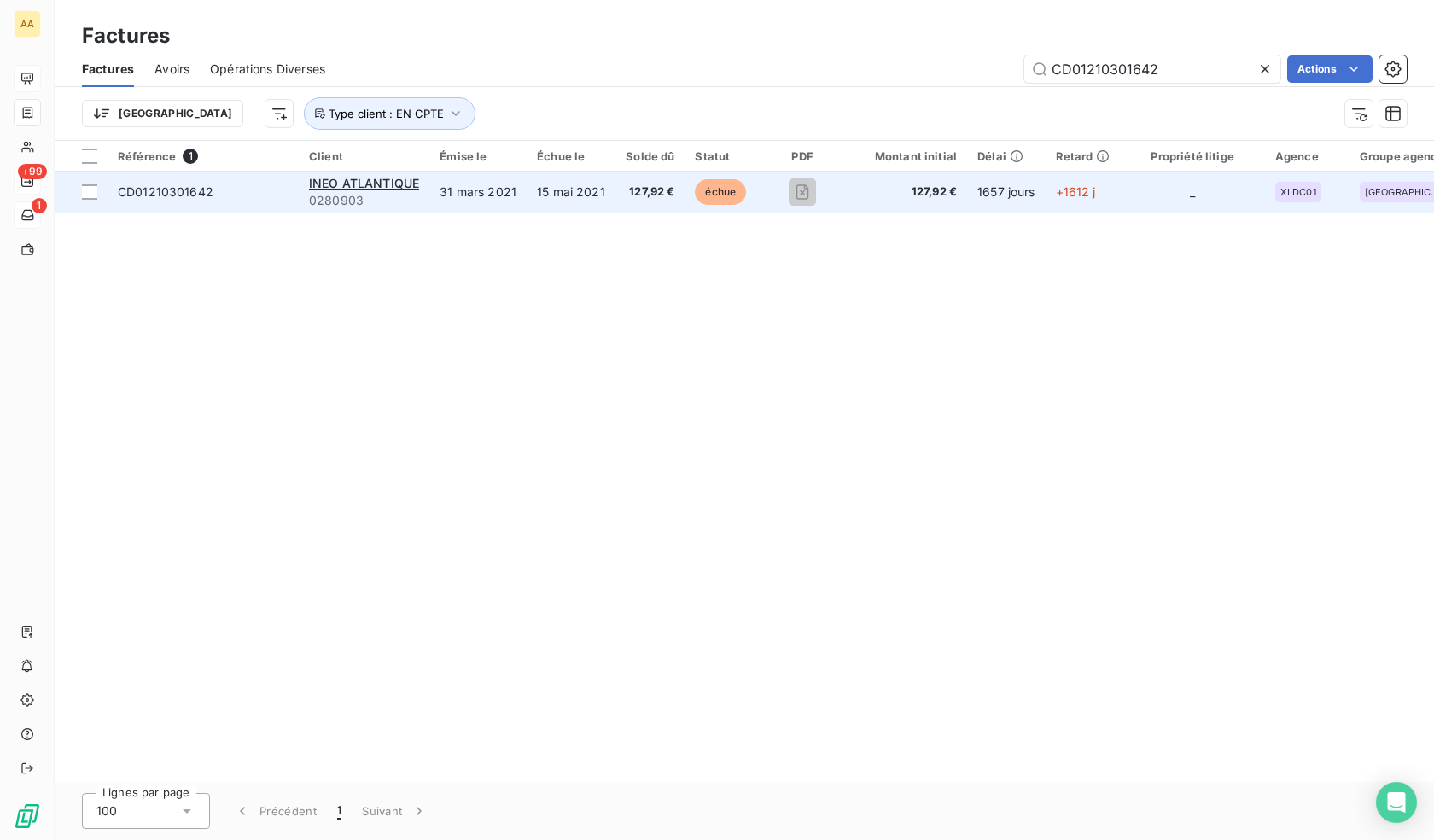
type input "CD01210301642"
click at [516, 200] on td "31 mars 2021" at bounding box center [478, 192] width 97 height 41
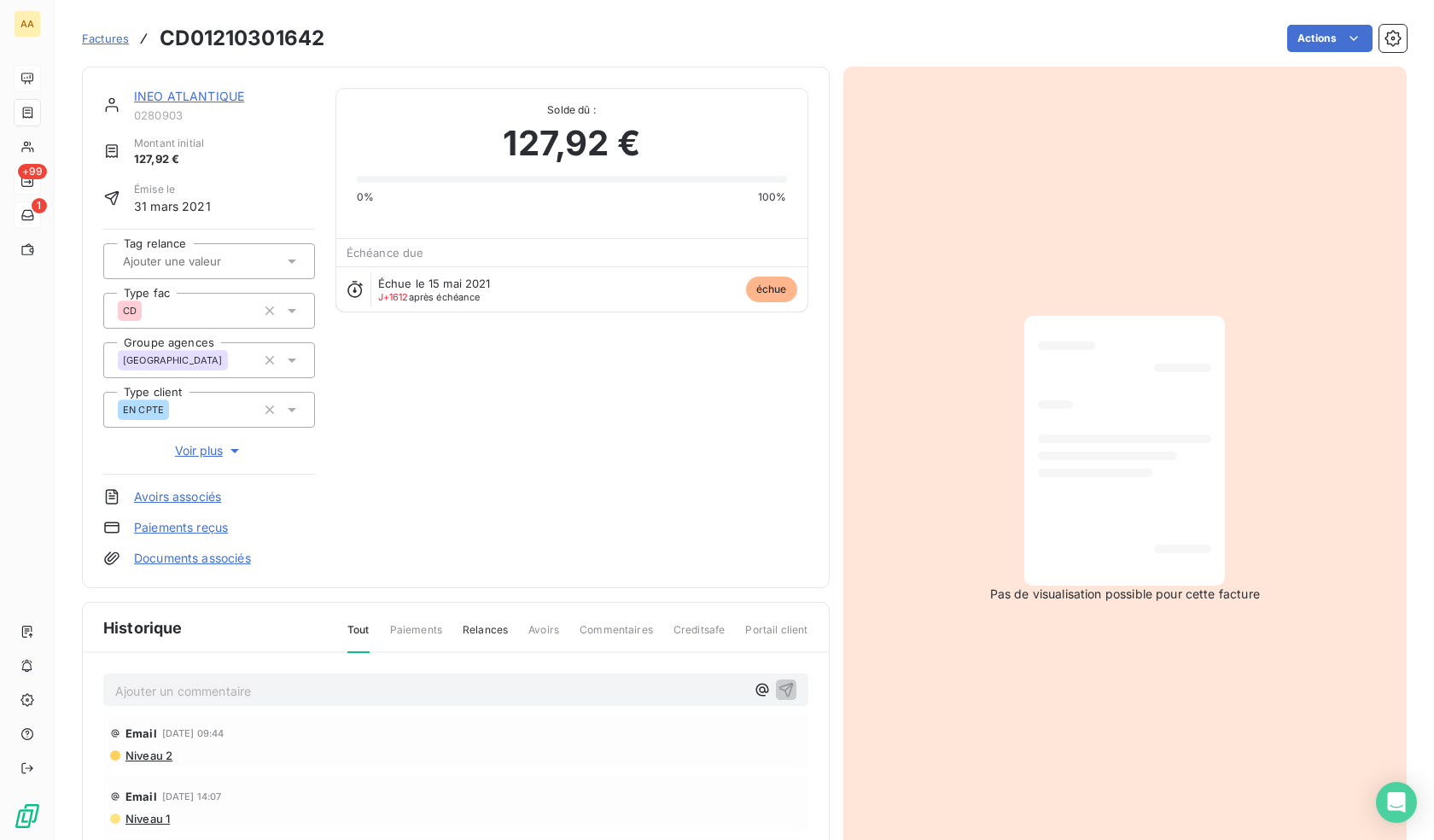
click at [258, 680] on p "Ajouter un commentaire ﻿" at bounding box center [429, 691] width 630 height 21
